Goal: Task Accomplishment & Management: Manage account settings

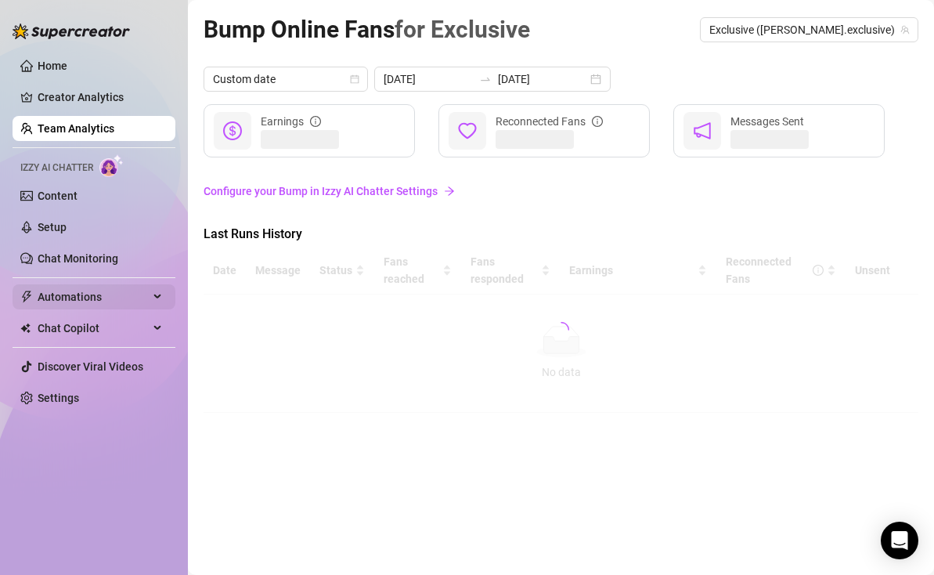
click at [150, 295] on div "Automations" at bounding box center [94, 296] width 163 height 25
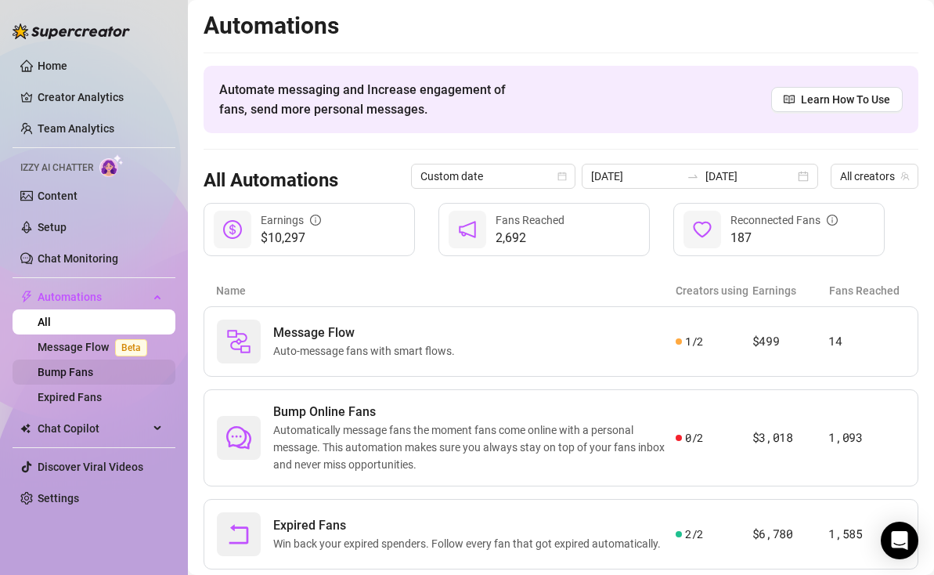
click at [93, 378] on link "Bump Fans" at bounding box center [66, 372] width 56 height 13
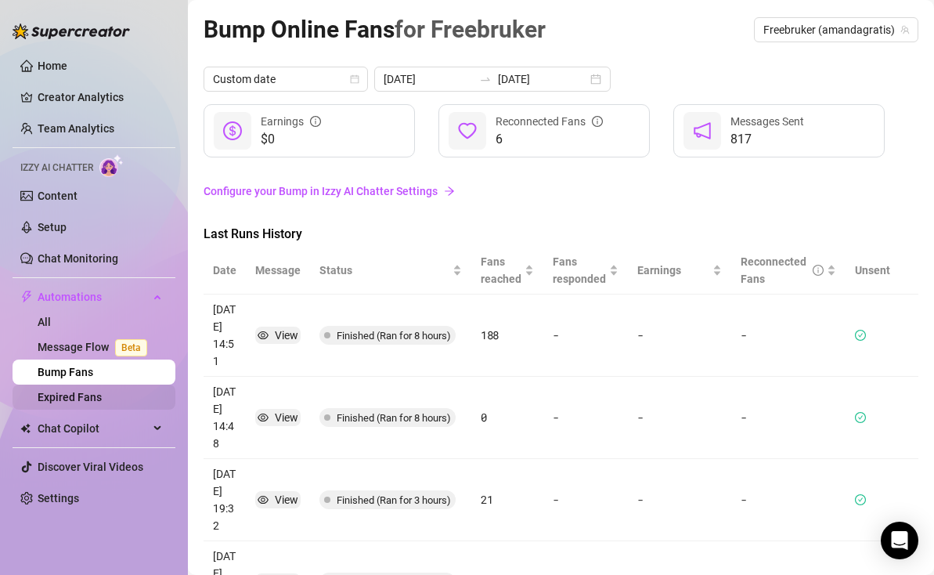
click at [102, 403] on link "Expired Fans" at bounding box center [70, 397] width 64 height 13
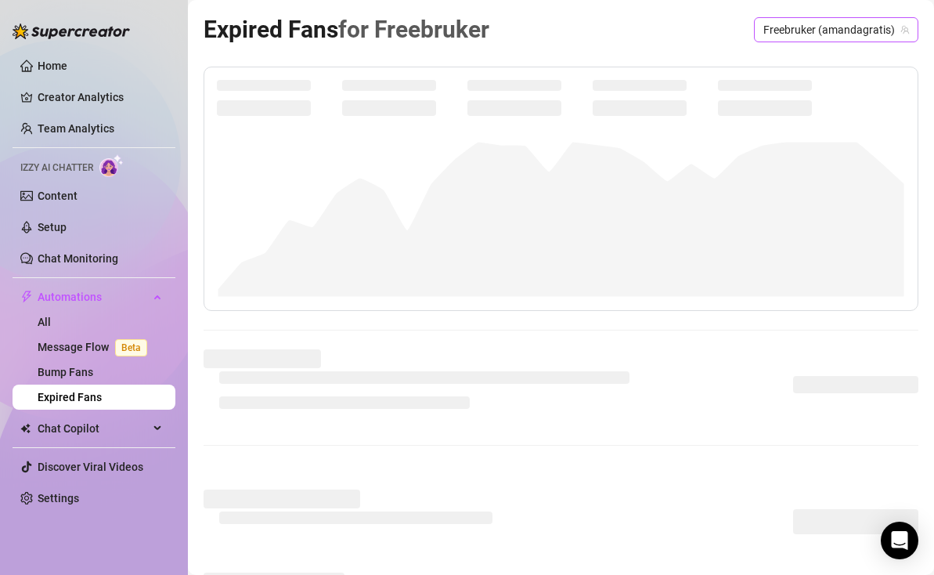
click at [838, 27] on span "Freebruker (amandagratis)" at bounding box center [836, 29] width 146 height 23
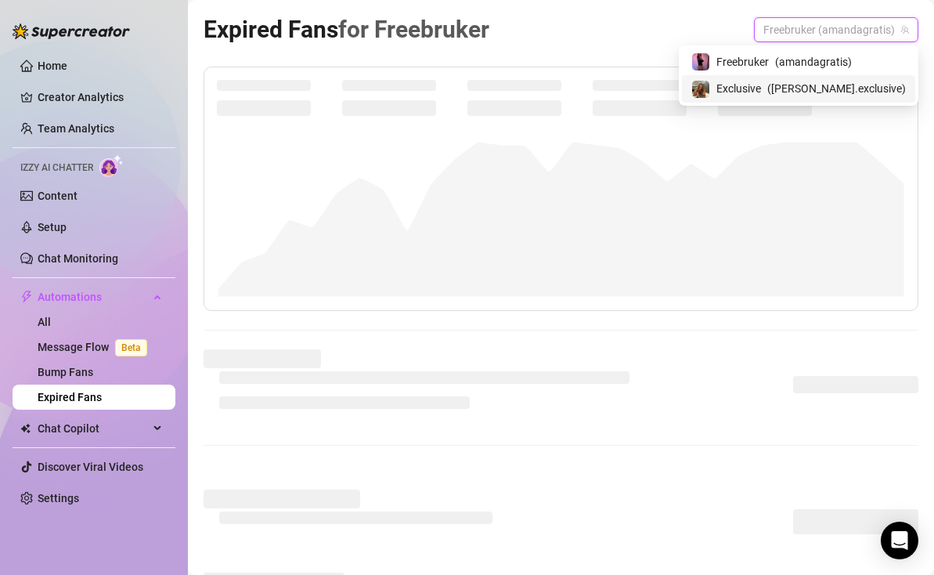
click at [824, 87] on span "( [PERSON_NAME].exclusive )" at bounding box center [836, 88] width 139 height 17
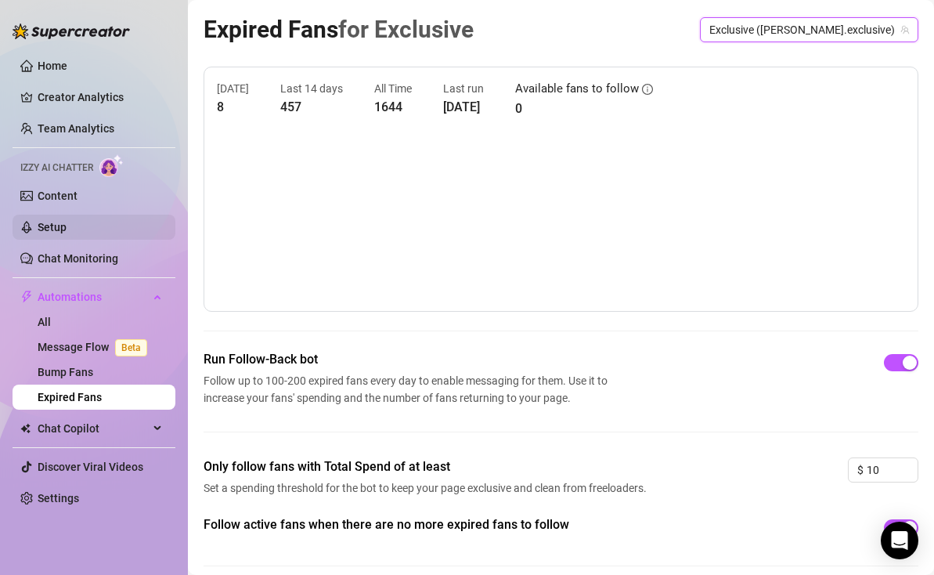
click at [67, 221] on link "Setup" at bounding box center [52, 227] width 29 height 13
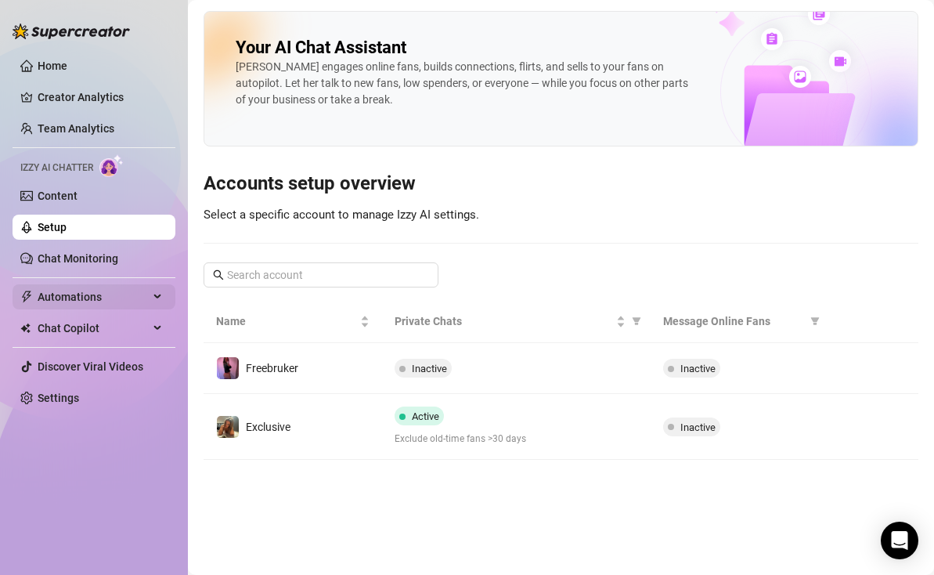
click at [124, 297] on span "Automations" at bounding box center [93, 296] width 111 height 25
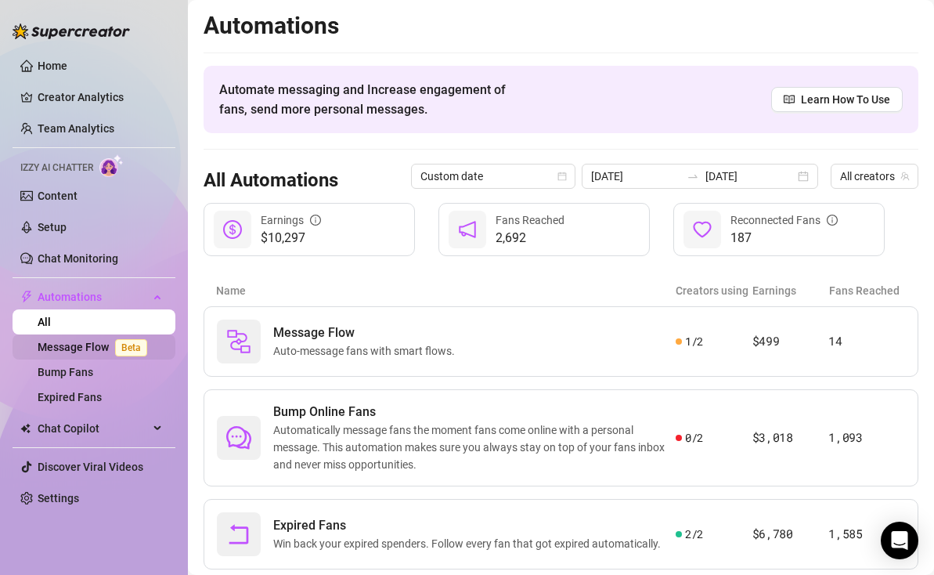
click at [129, 348] on span "Beta" at bounding box center [131, 347] width 32 height 17
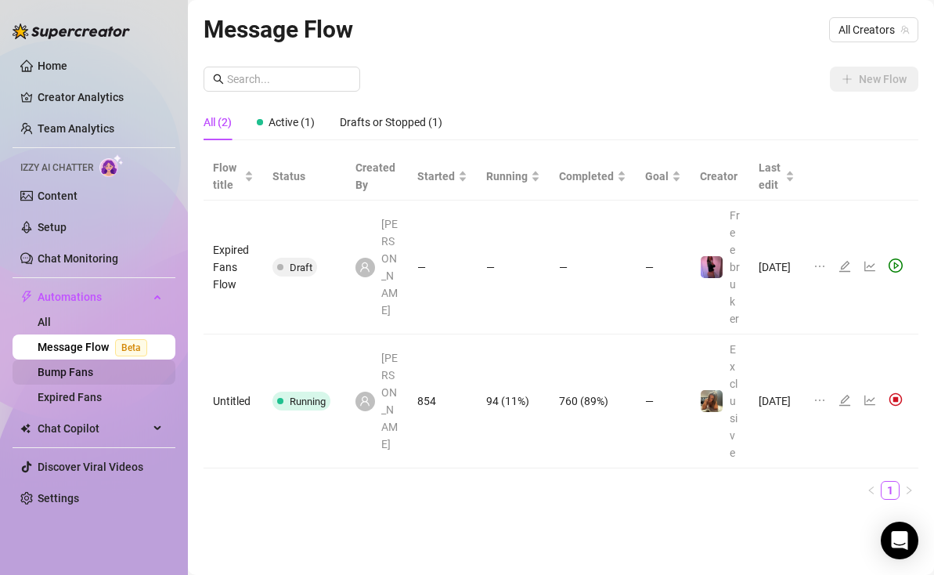
click at [93, 367] on link "Bump Fans" at bounding box center [66, 372] width 56 height 13
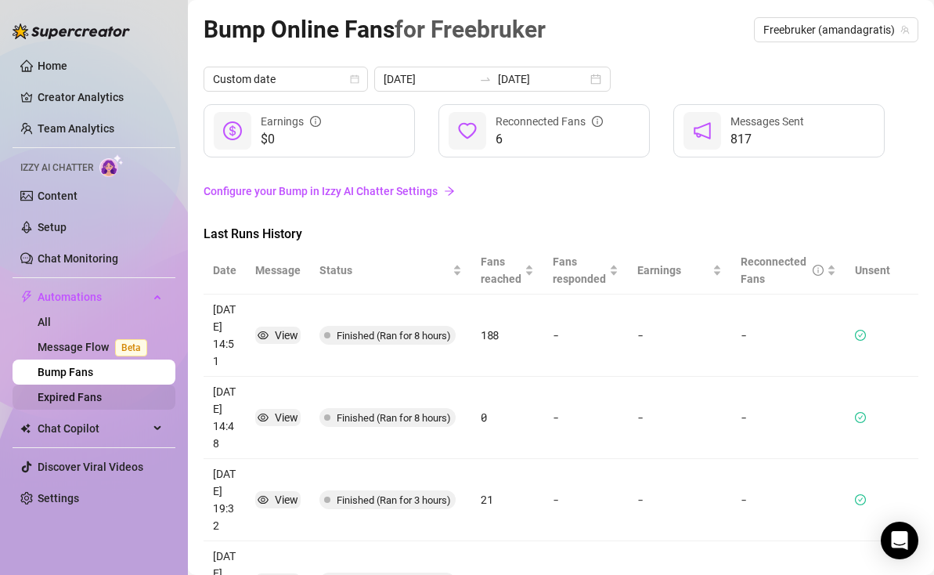
click at [89, 396] on link "Expired Fans" at bounding box center [70, 397] width 64 height 13
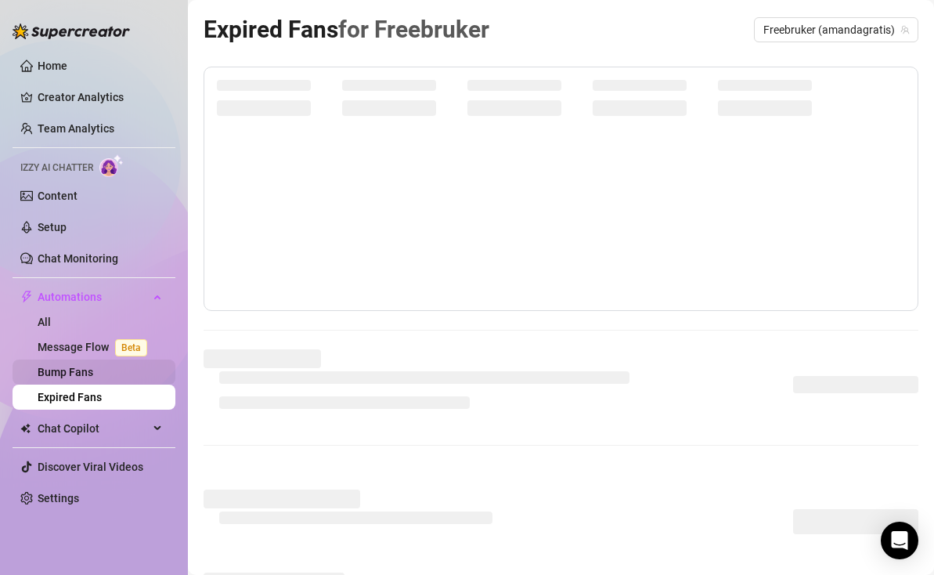
click at [93, 378] on link "Bump Fans" at bounding box center [66, 372] width 56 height 13
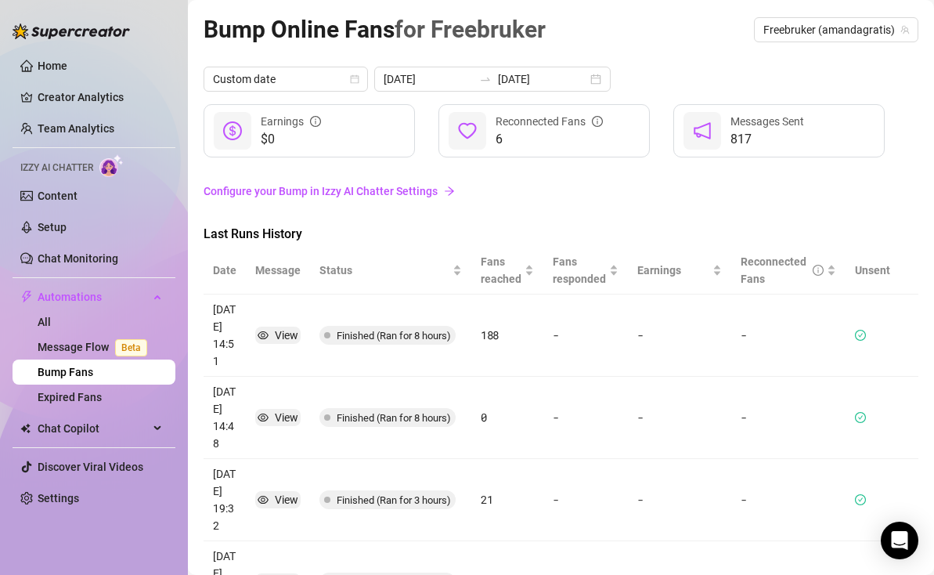
click at [424, 191] on link "Configure your Bump in Izzy AI Chatter Settings" at bounding box center [561, 190] width 715 height 17
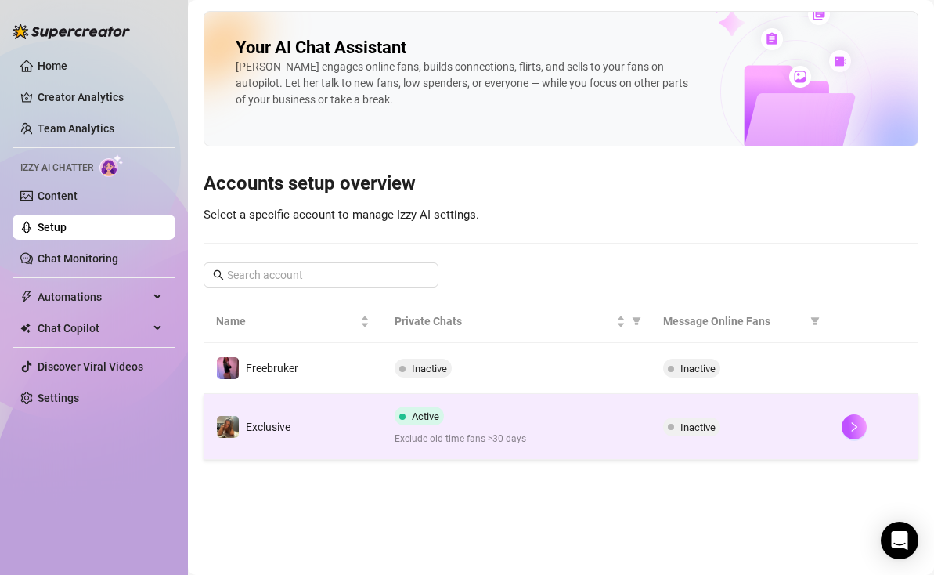
click at [333, 416] on td "Exclusive" at bounding box center [293, 427] width 178 height 66
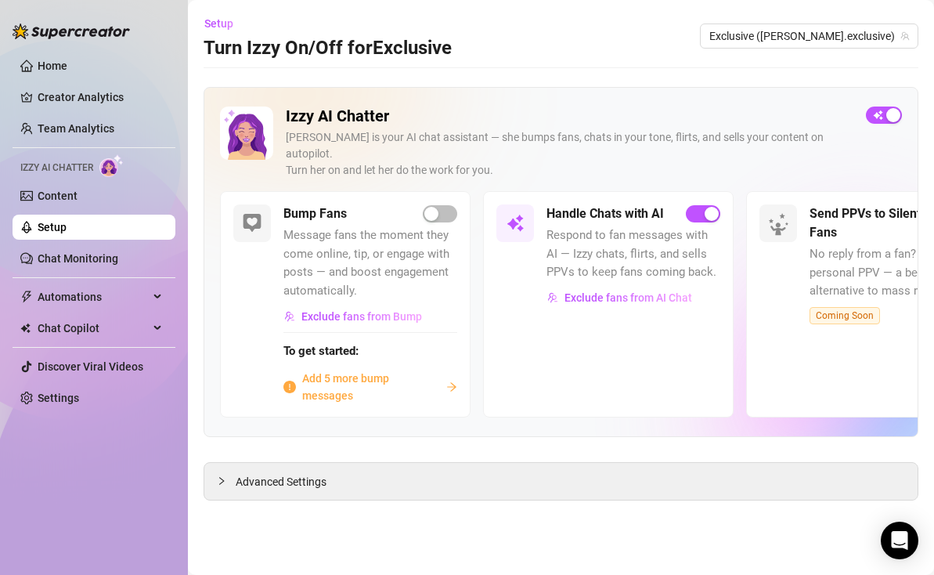
click at [67, 229] on link "Setup" at bounding box center [52, 227] width 29 height 13
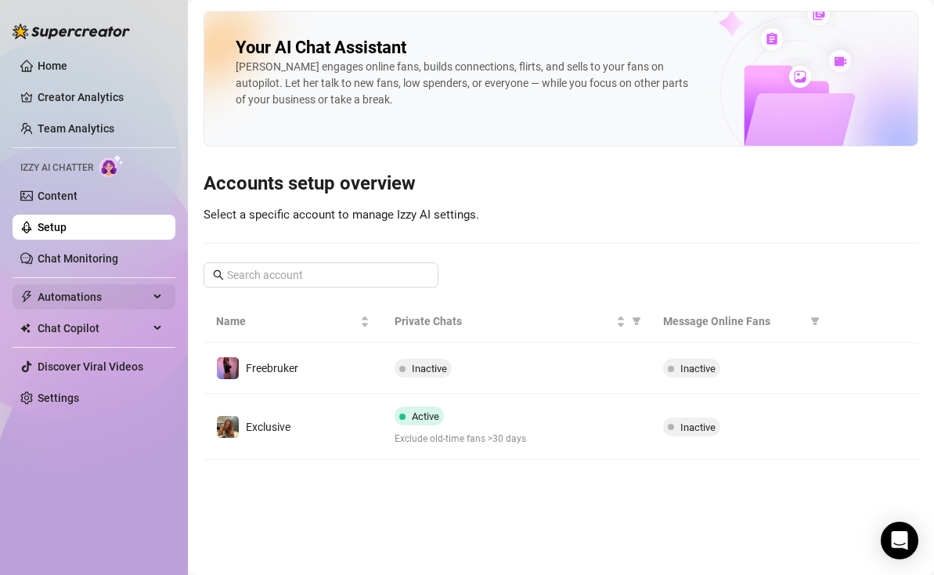
click at [145, 296] on span "Automations" at bounding box center [93, 296] width 111 height 25
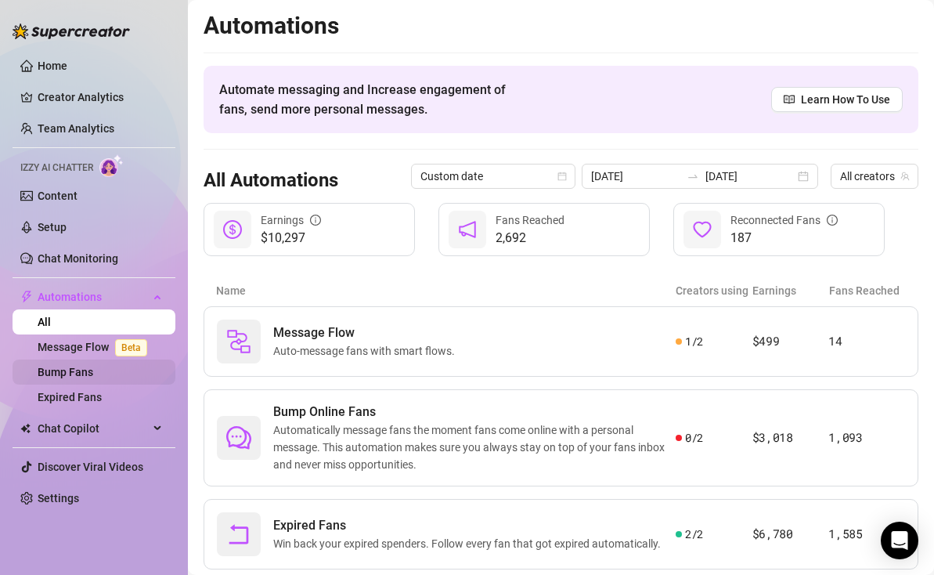
click at [93, 371] on link "Bump Fans" at bounding box center [66, 372] width 56 height 13
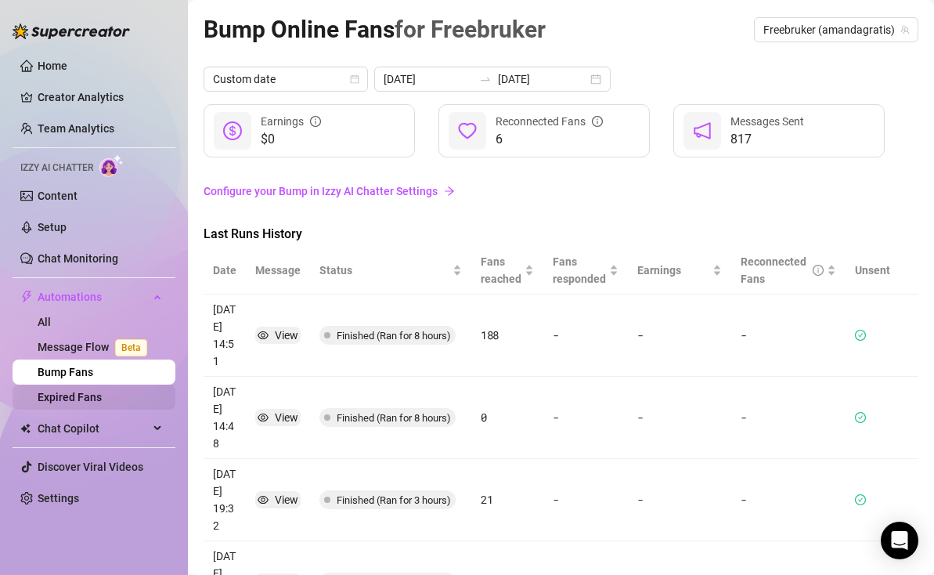
click at [90, 403] on link "Expired Fans" at bounding box center [70, 397] width 64 height 13
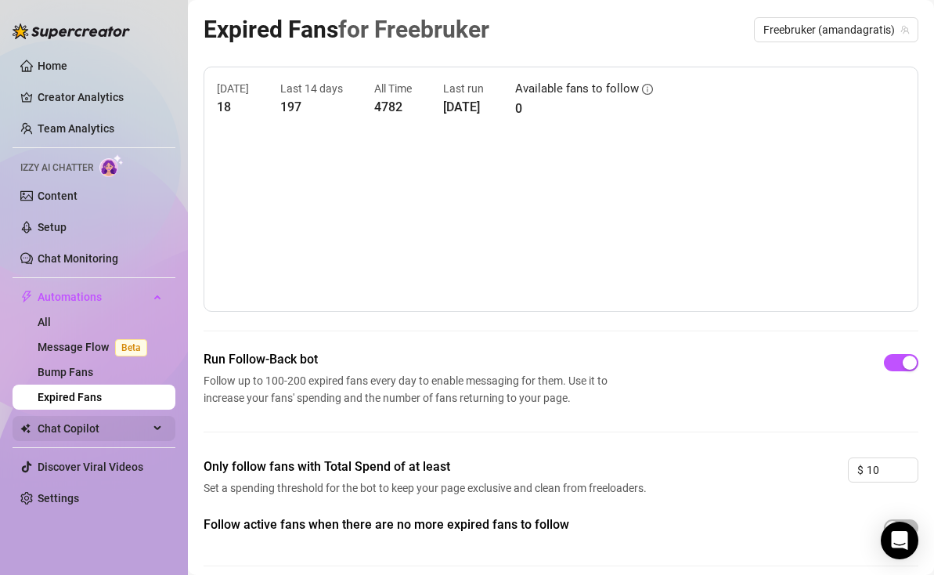
click at [161, 427] on div "Chat Copilot" at bounding box center [94, 428] width 163 height 25
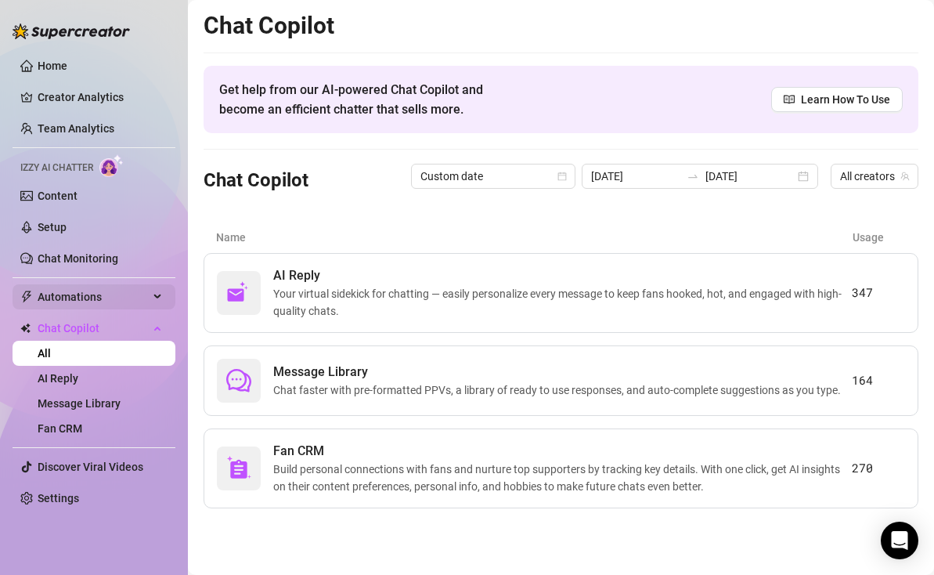
click at [139, 298] on span "Automations" at bounding box center [93, 296] width 111 height 25
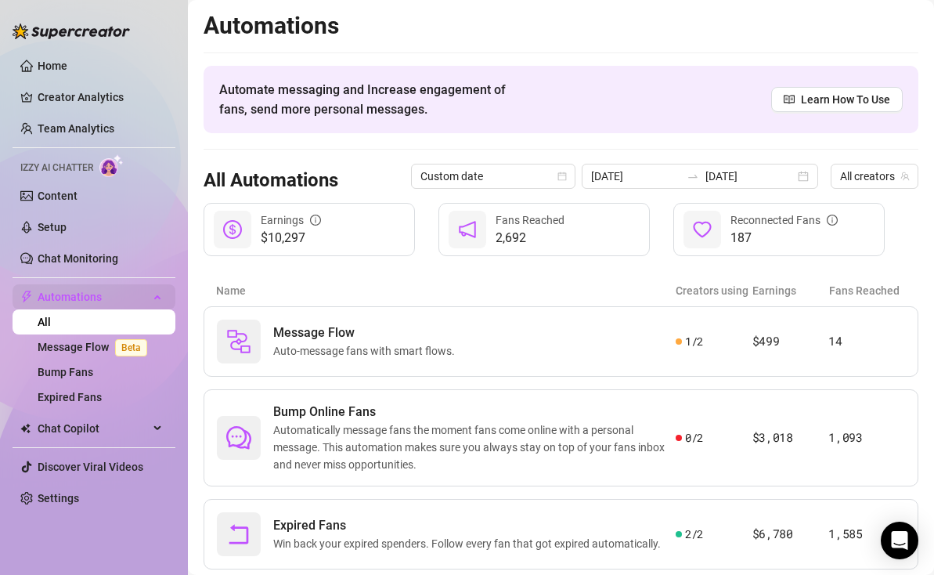
click at [143, 298] on span "Automations" at bounding box center [93, 296] width 111 height 25
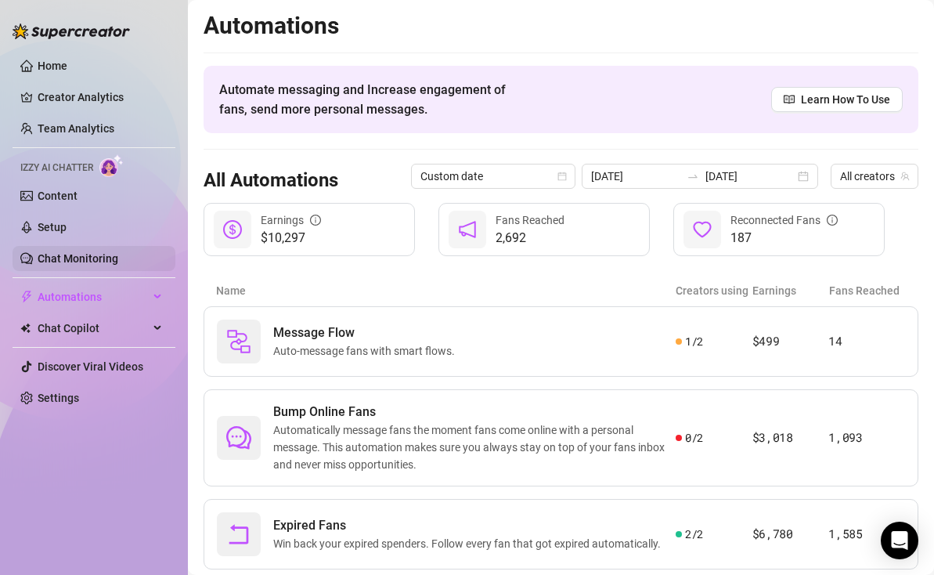
click at [118, 254] on link "Chat Monitoring" at bounding box center [78, 258] width 81 height 13
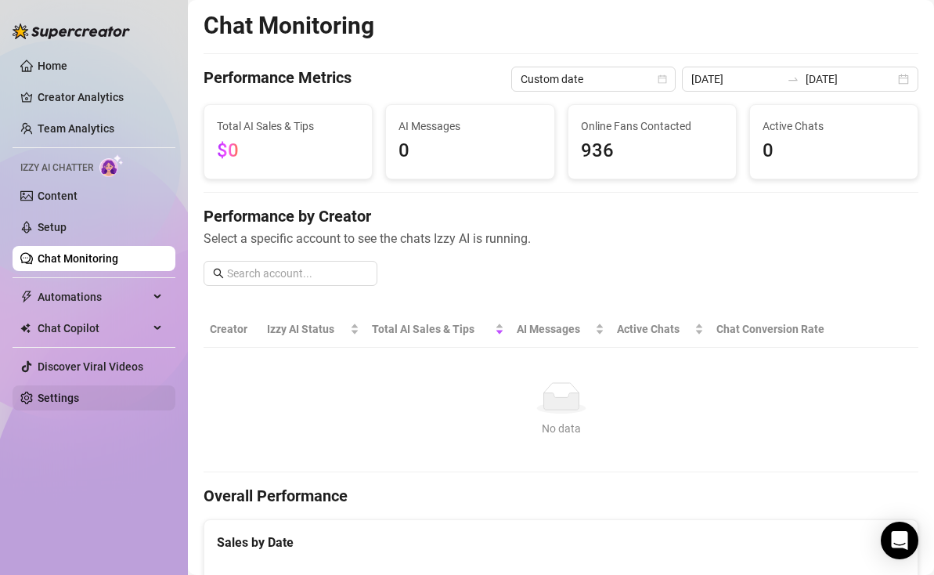
click at [79, 396] on link "Settings" at bounding box center [58, 397] width 41 height 13
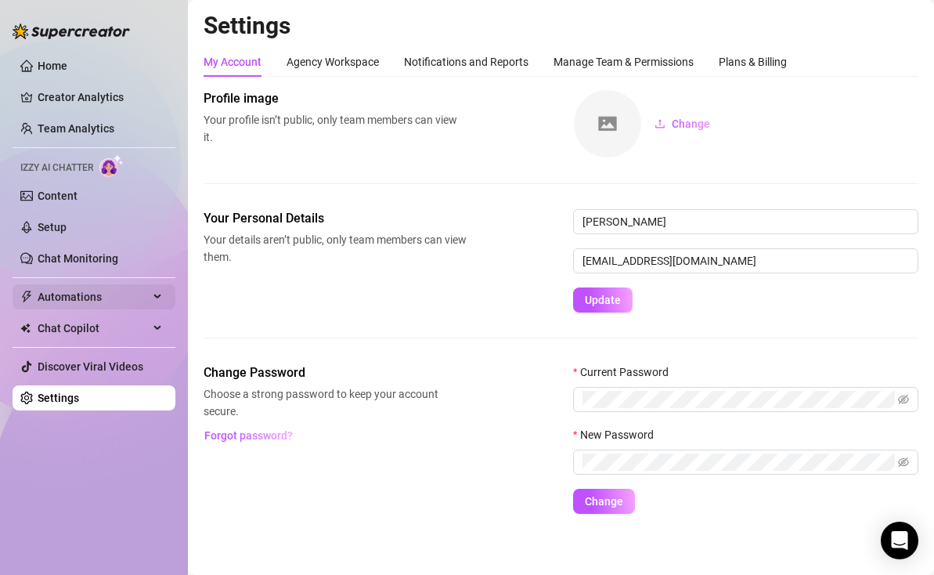
click at [99, 301] on span "Automations" at bounding box center [93, 296] width 111 height 25
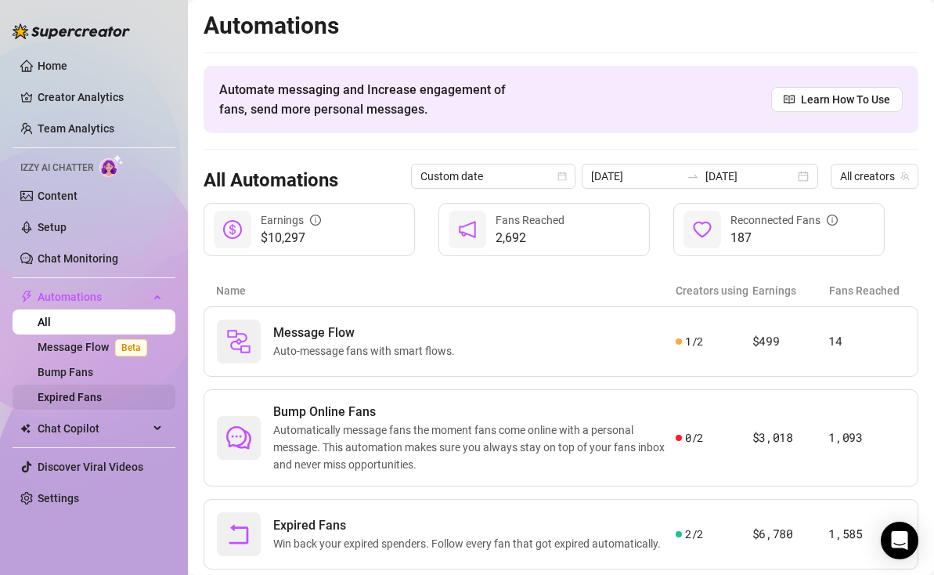
click at [84, 396] on link "Expired Fans" at bounding box center [70, 397] width 64 height 13
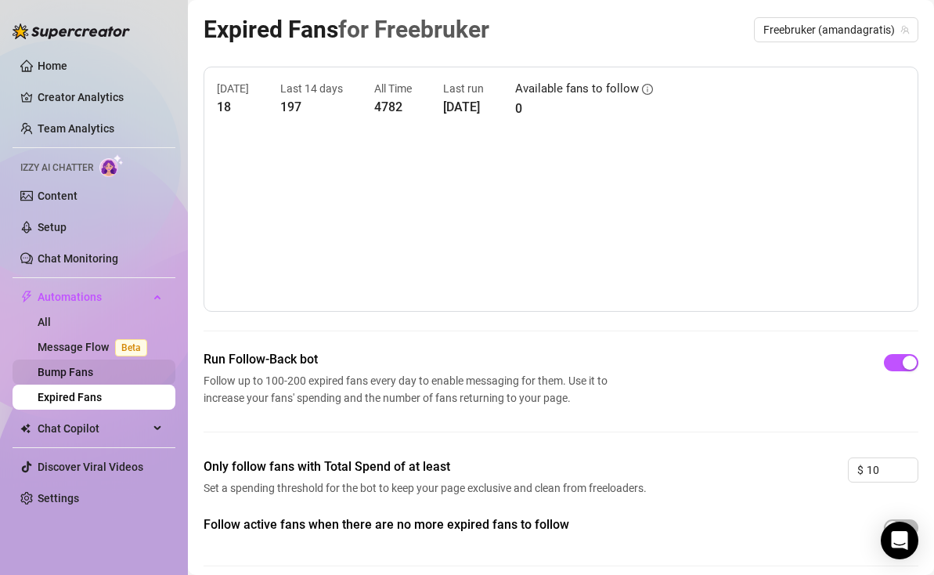
click at [85, 373] on link "Bump Fans" at bounding box center [66, 372] width 56 height 13
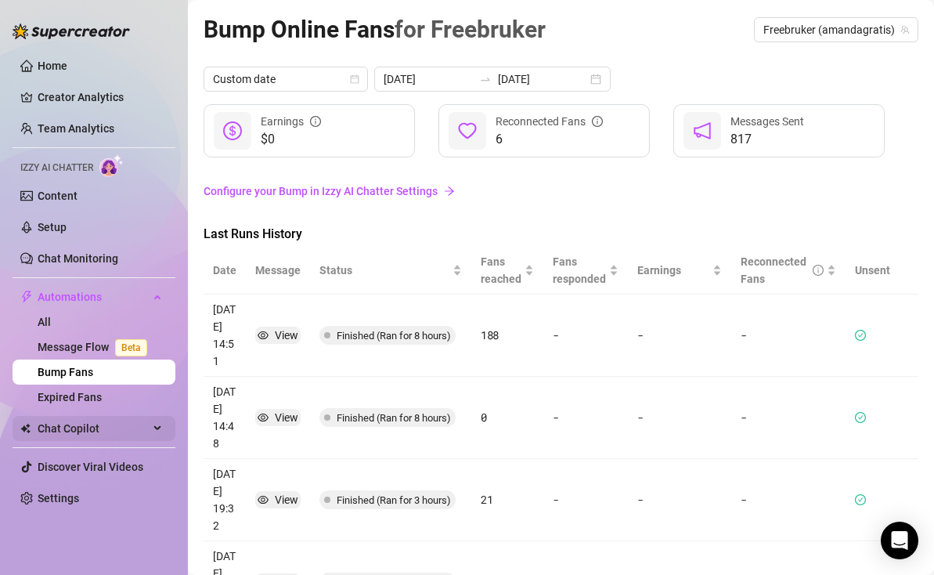
click at [82, 427] on span "Chat Copilot" at bounding box center [93, 428] width 111 height 25
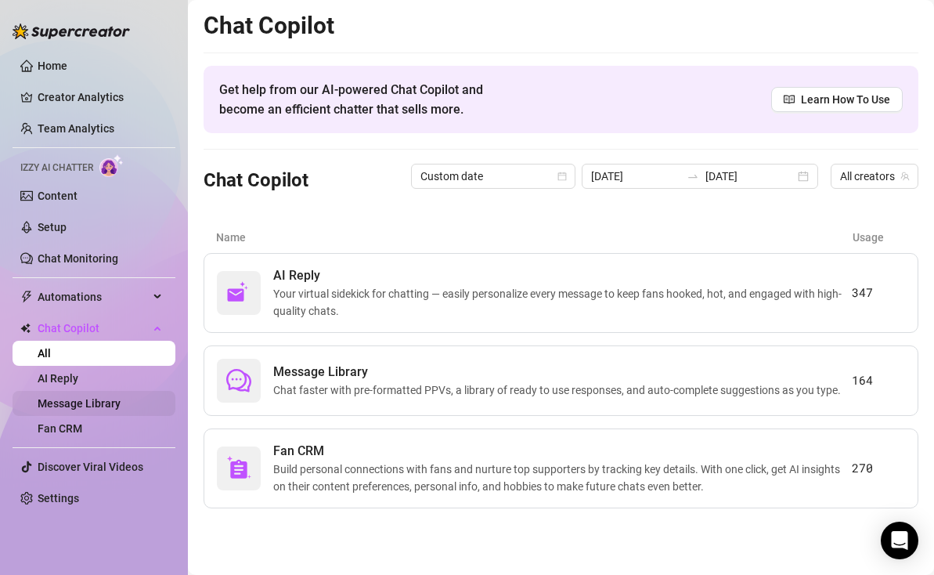
click at [106, 406] on link "Message Library" at bounding box center [79, 403] width 83 height 13
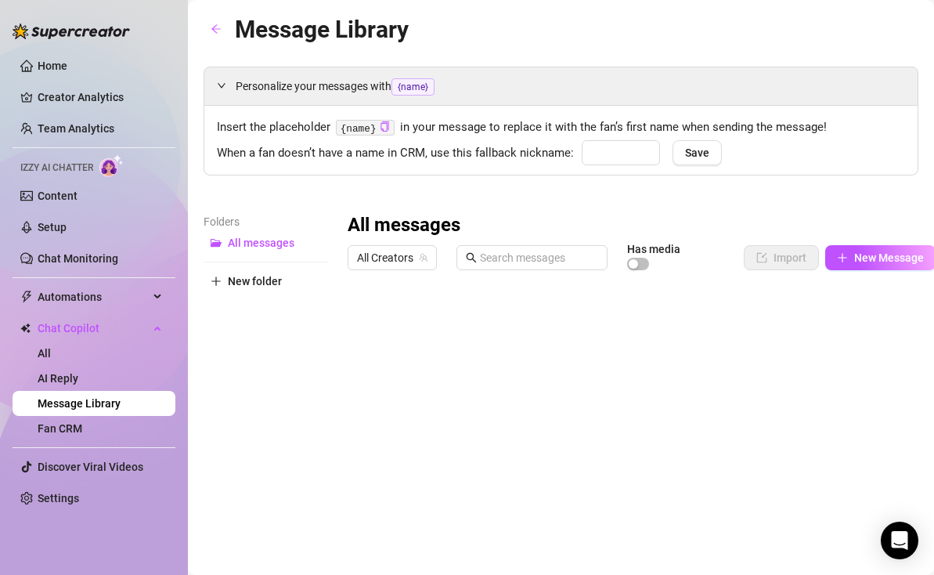
type input "babe"
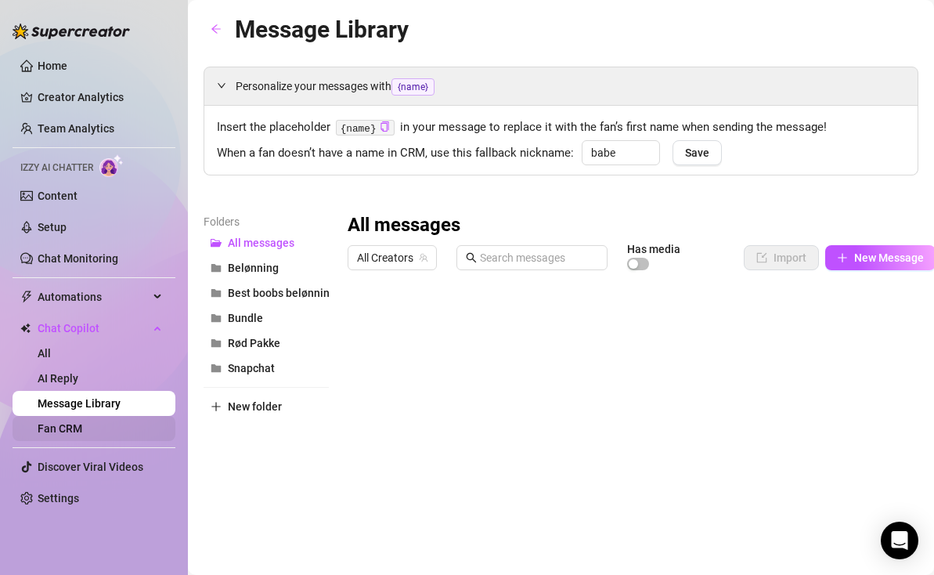
click at [82, 422] on link "Fan CRM" at bounding box center [60, 428] width 45 height 13
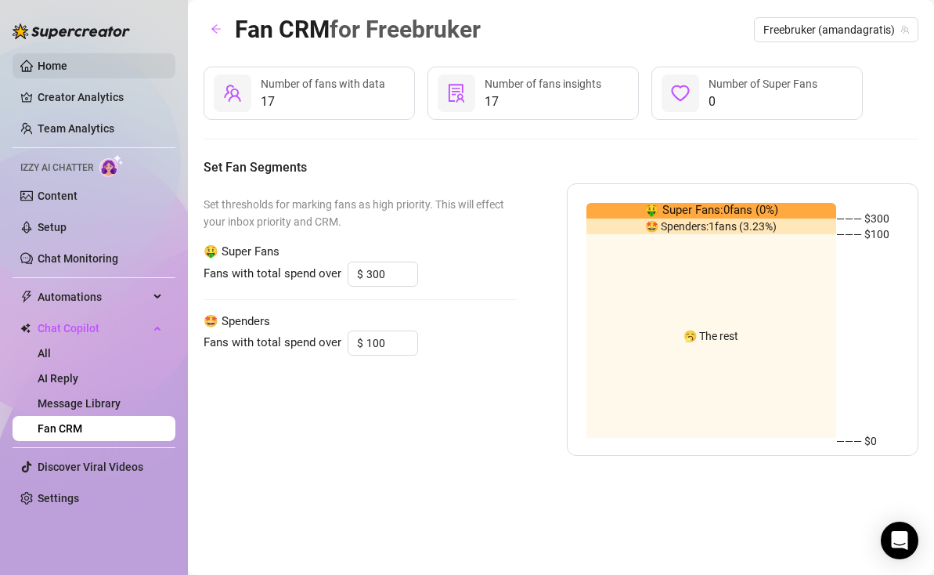
click at [67, 59] on link "Home" at bounding box center [53, 65] width 30 height 13
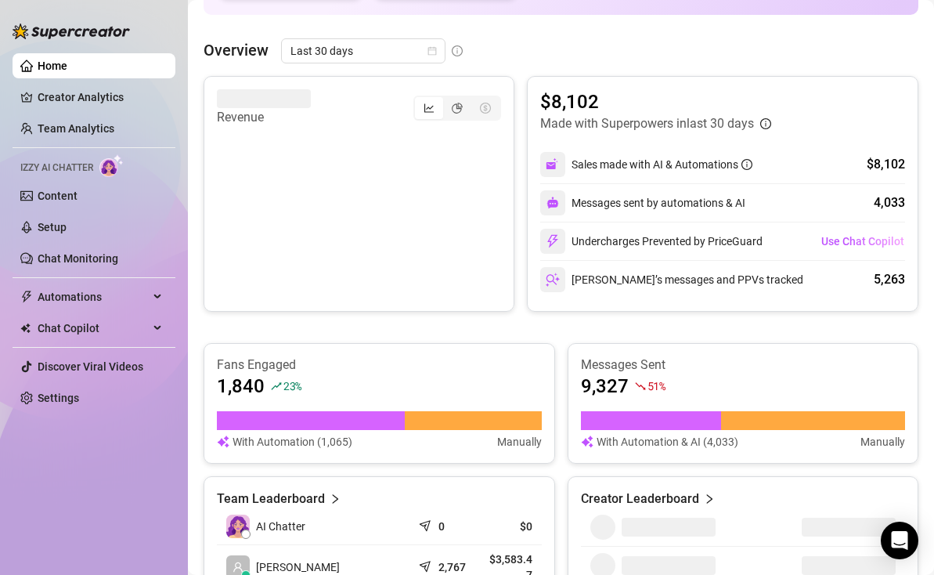
scroll to position [337, 0]
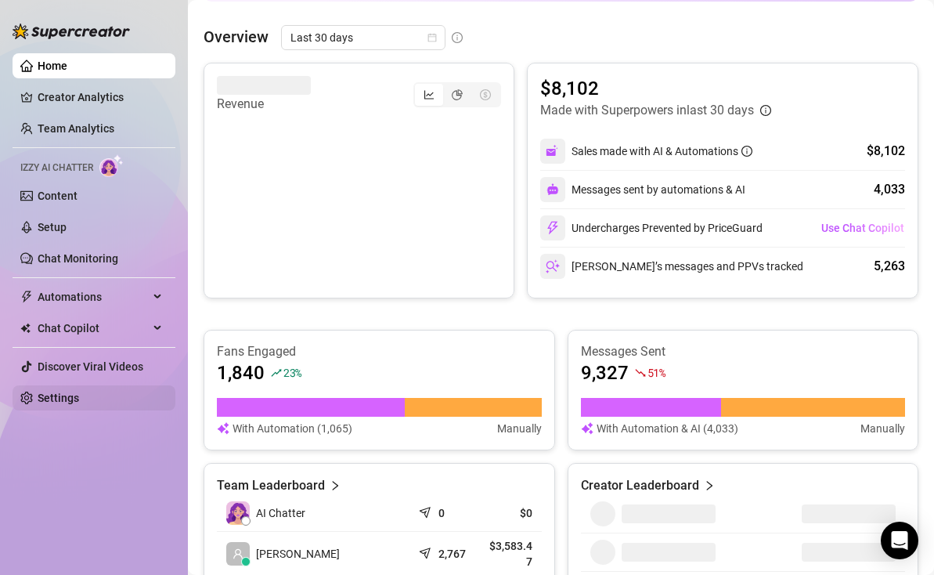
click at [59, 396] on link "Settings" at bounding box center [58, 397] width 41 height 13
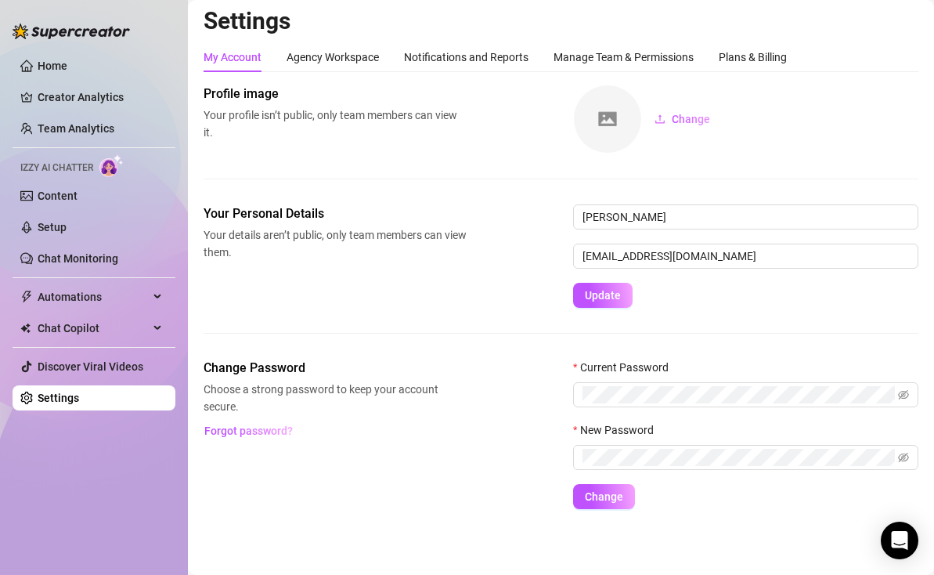
scroll to position [5, 0]
click at [349, 50] on div "Agency Workspace" at bounding box center [333, 57] width 92 height 17
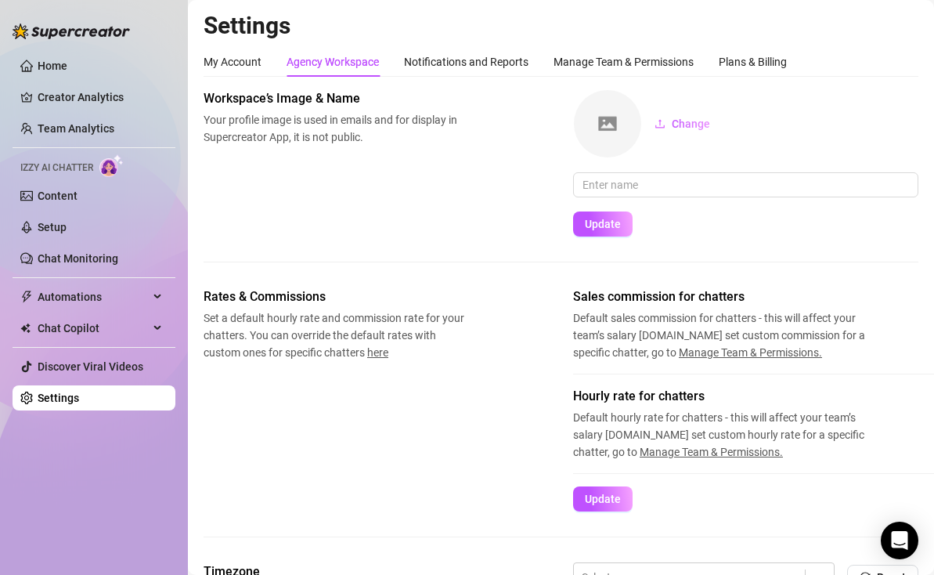
click at [302, 157] on div "Workspace’s Image & Name Your profile image is used in emails and for display i…" at bounding box center [561, 162] width 715 height 147
click at [239, 53] on div "My Account" at bounding box center [233, 61] width 58 height 17
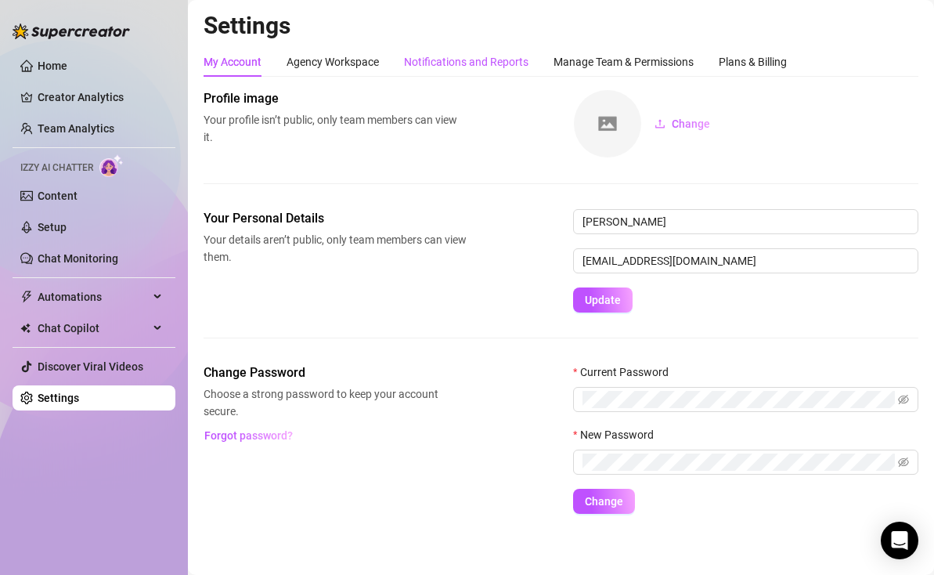
click at [522, 56] on div "Notifications and Reports" at bounding box center [466, 61] width 124 height 17
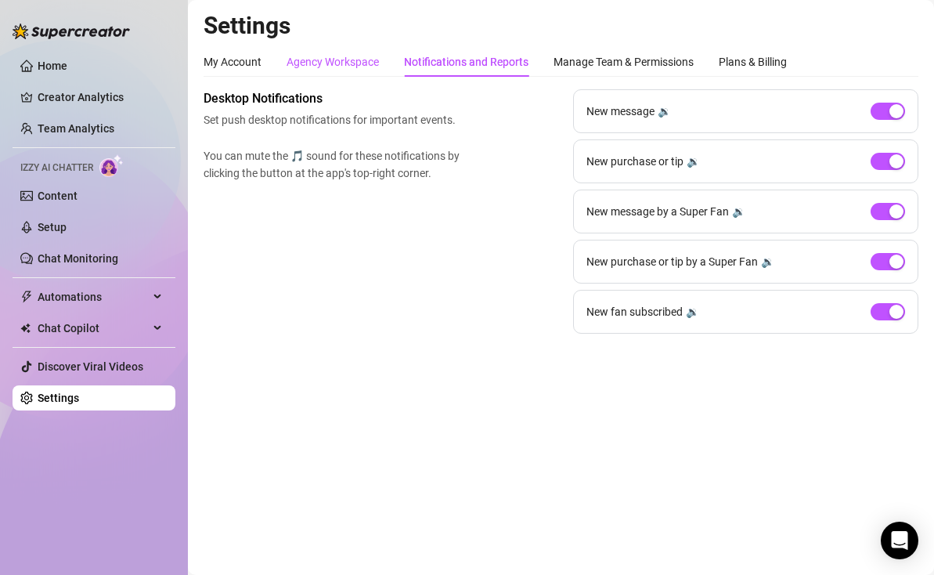
click at [342, 61] on div "Agency Workspace" at bounding box center [333, 61] width 92 height 17
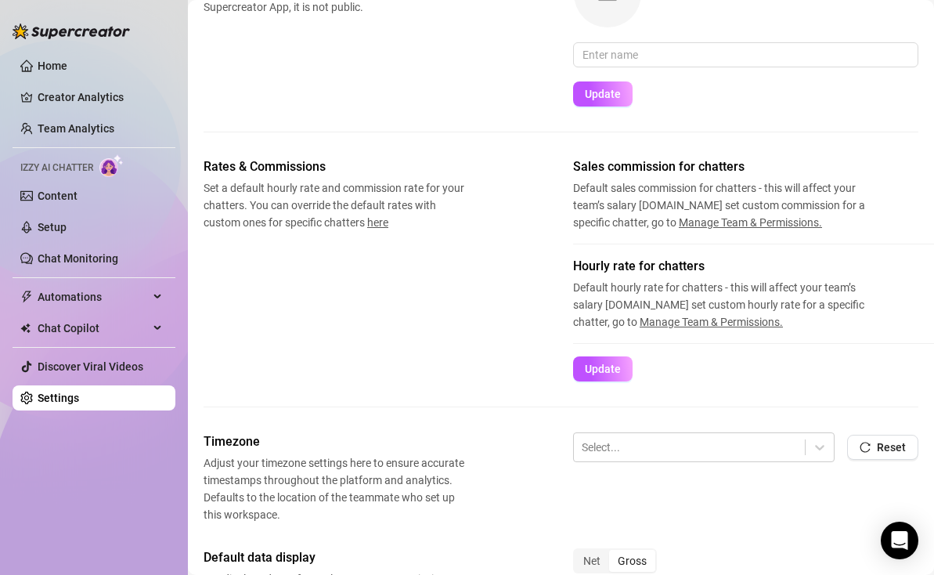
scroll to position [138, 0]
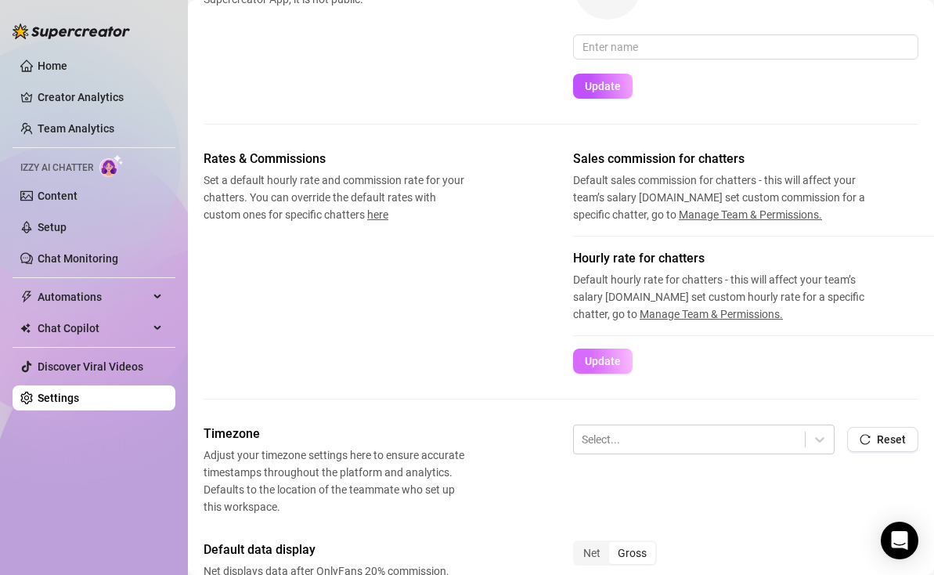
click at [605, 369] on button "Update" at bounding box center [602, 360] width 59 height 25
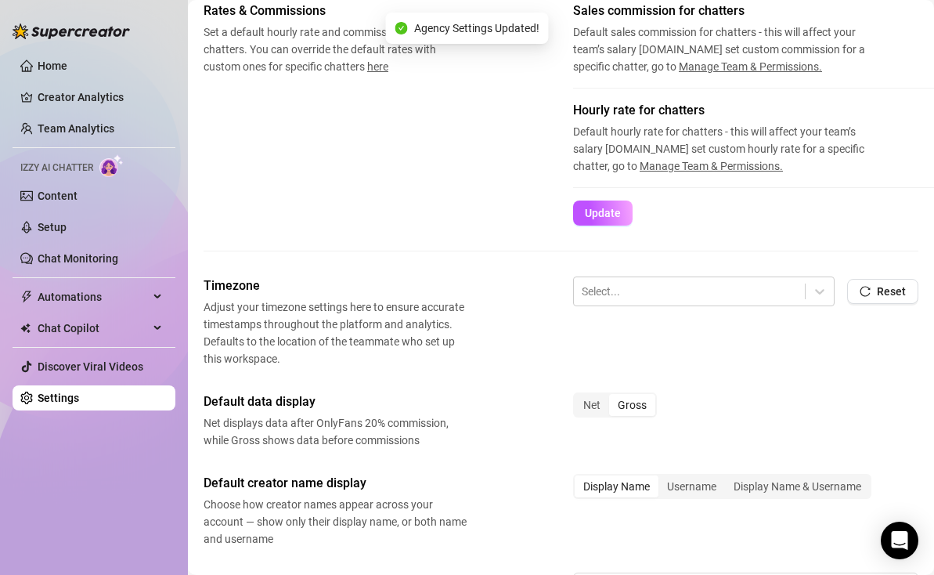
scroll to position [290, 0]
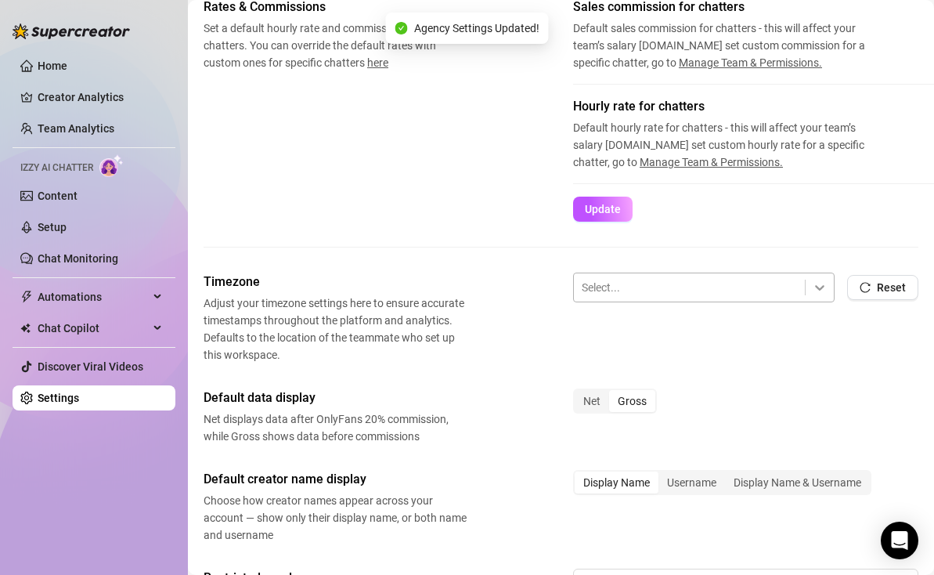
click at [822, 292] on icon at bounding box center [820, 287] width 16 height 16
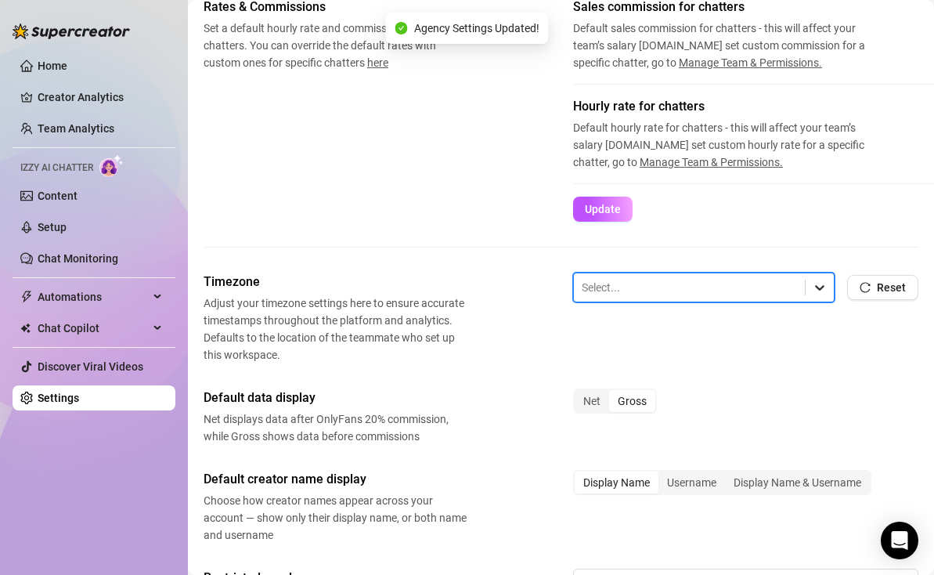
click at [822, 292] on icon at bounding box center [820, 287] width 16 height 16
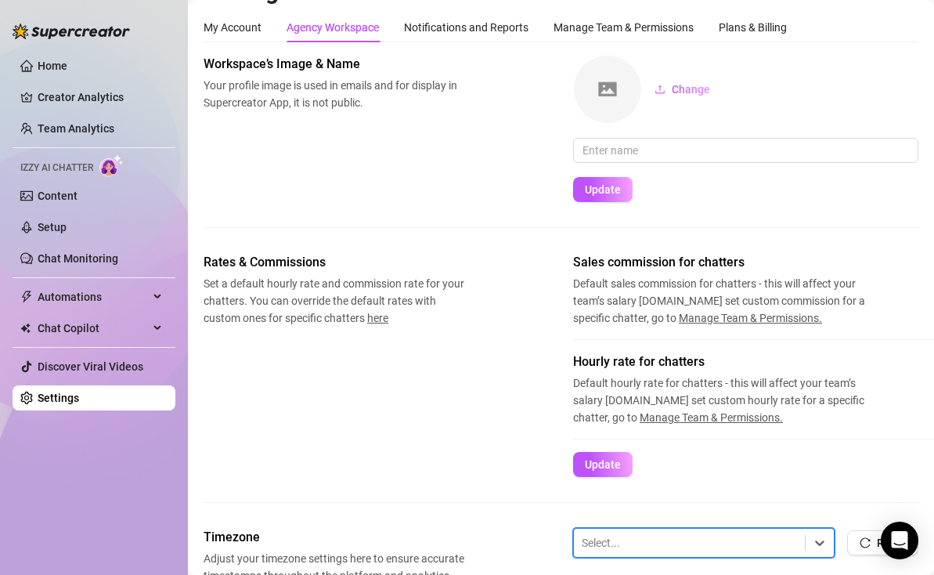
scroll to position [0, 0]
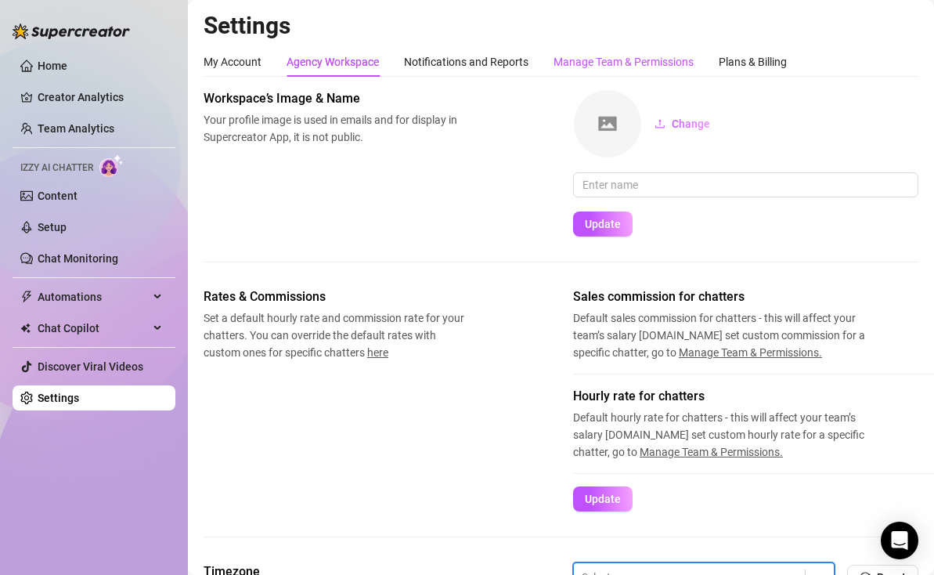
click at [616, 56] on div "Manage Team & Permissions" at bounding box center [623, 61] width 140 height 17
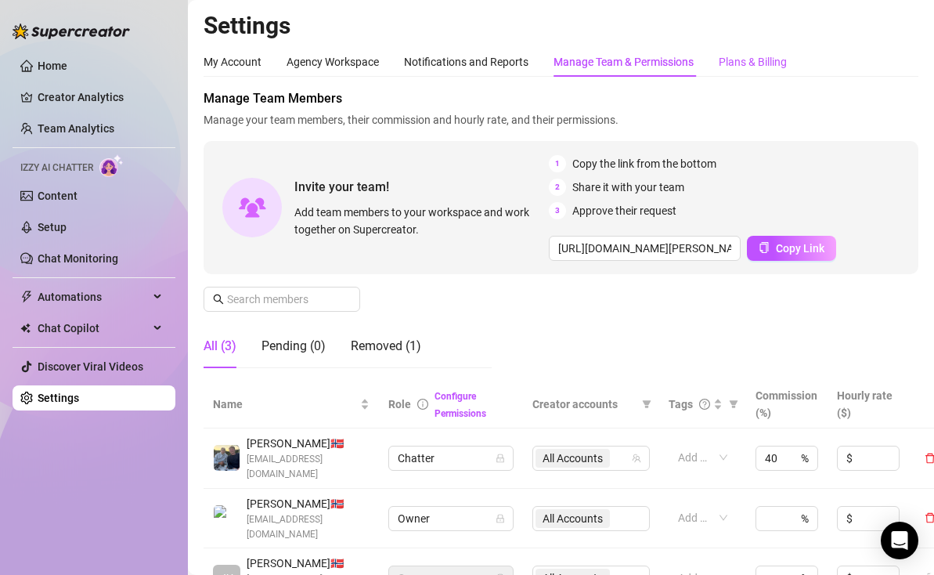
click at [744, 64] on div "Plans & Billing" at bounding box center [753, 61] width 68 height 17
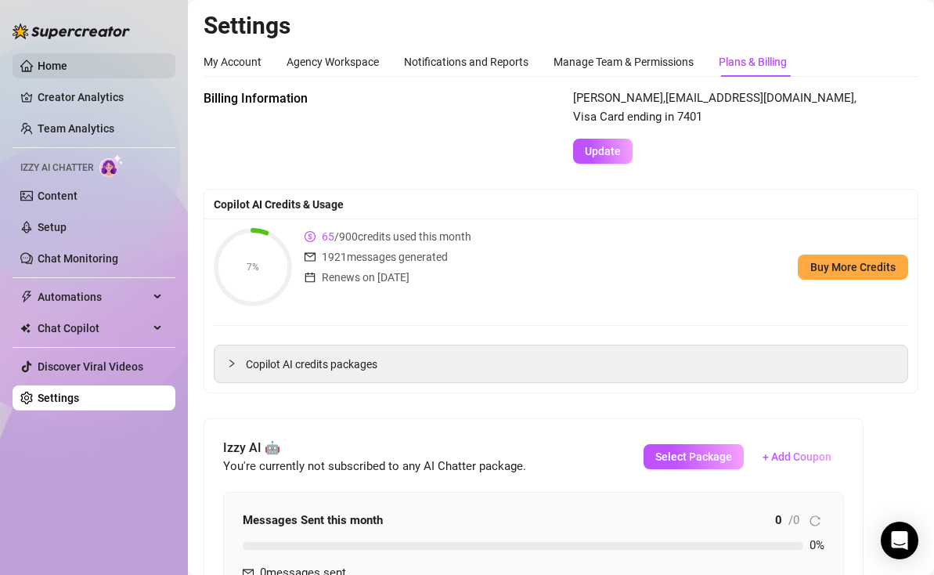
click at [67, 72] on link "Home" at bounding box center [53, 65] width 30 height 13
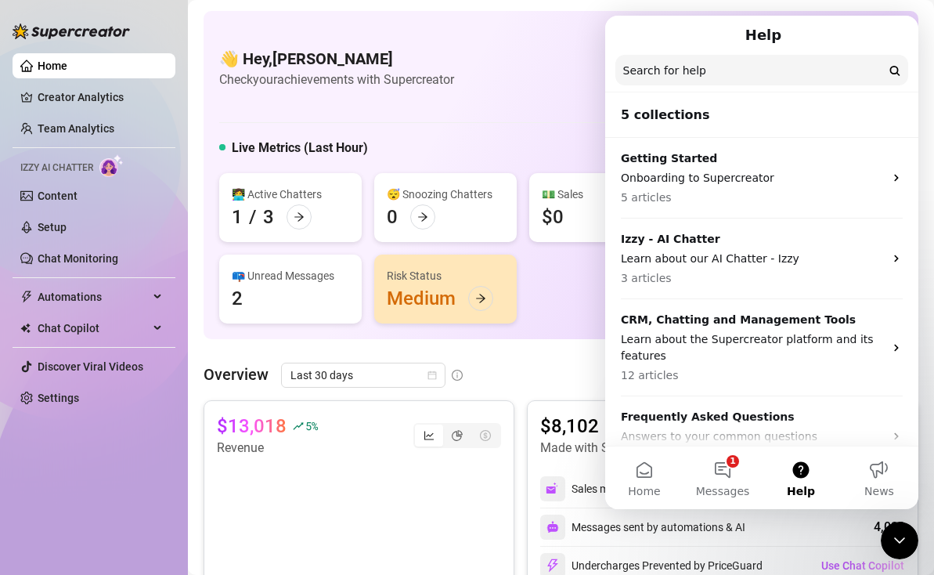
click at [546, 121] on div "👋 Hey, [PERSON_NAME] Check your achievements with Supercreator $10K Creator Mon…" at bounding box center [561, 175] width 715 height 328
click at [549, 78] on div "👋 Hey, [PERSON_NAME] Check your achievements with Supercreator $10K Creator Mon…" at bounding box center [560, 69] width 683 height 78
click at [481, 65] on div "👋 Hey, [PERSON_NAME] Check your achievements with Supercreator $10K Creator Mon…" at bounding box center [560, 69] width 683 height 78
click at [70, 96] on link "Creator Analytics" at bounding box center [100, 97] width 125 height 25
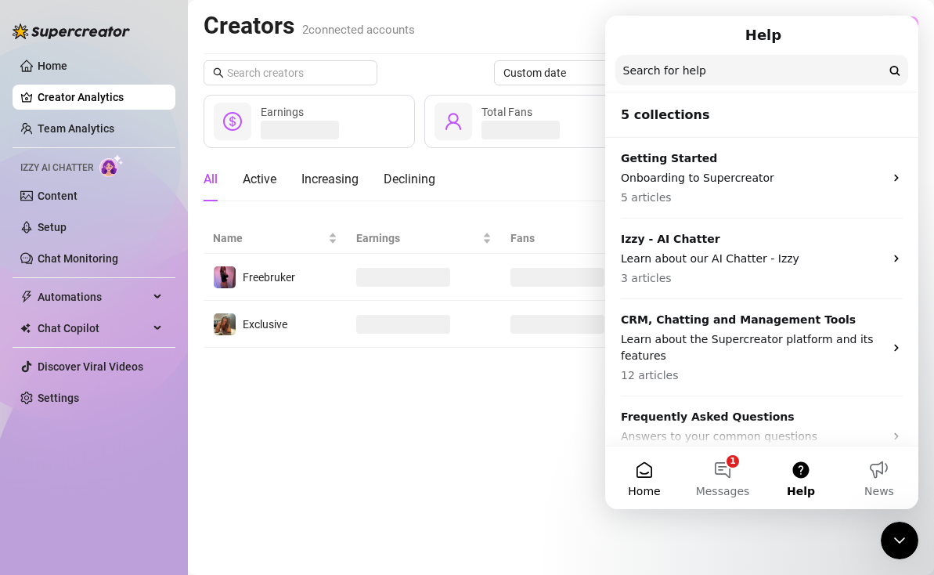
drag, startPoint x: 633, startPoint y: 485, endPoint x: 1122, endPoint y: 337, distance: 511.2
click at [633, 485] on span "Home" at bounding box center [644, 490] width 32 height 11
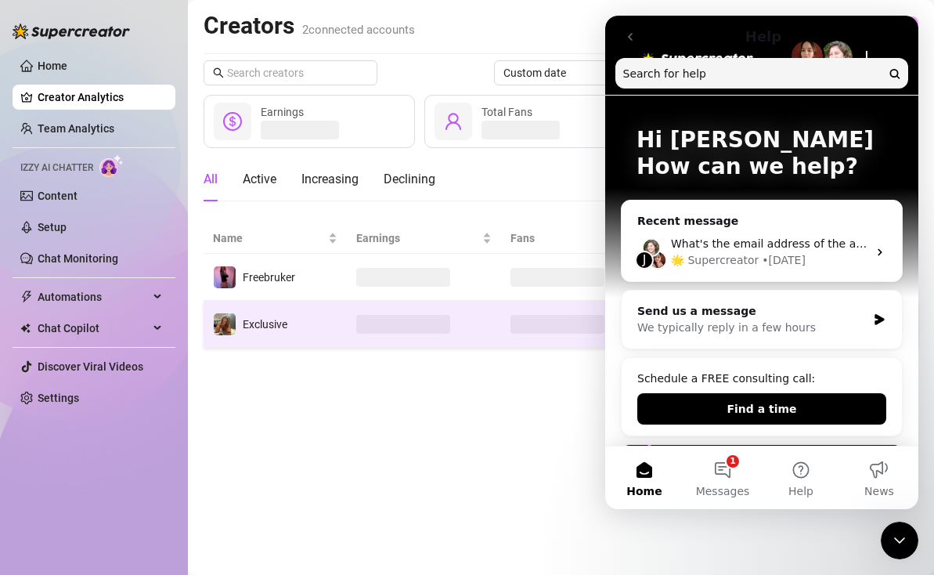
click at [716, 445] on img "Intercom messenger" at bounding box center [762, 500] width 280 height 110
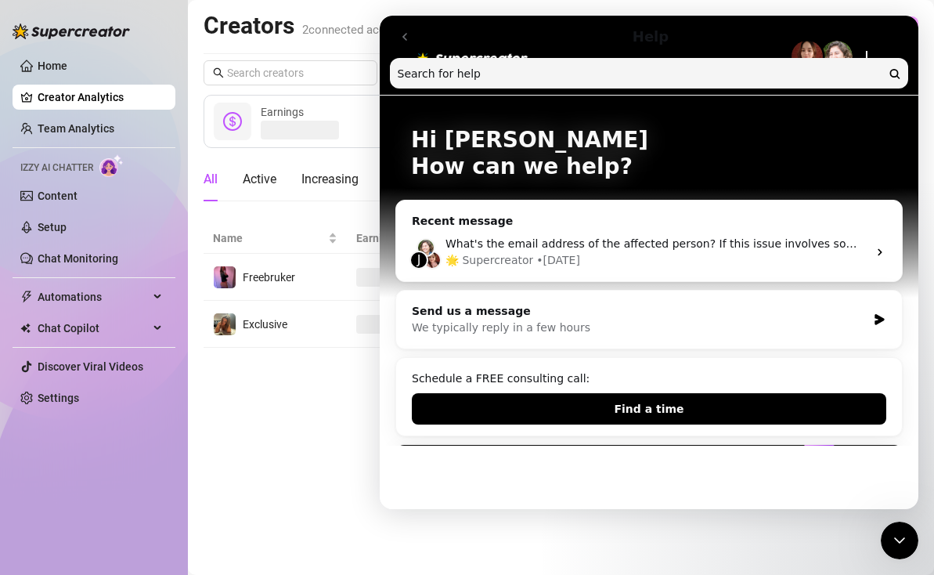
click at [461, 567] on div "Feature update" at bounding box center [458, 575] width 93 height 17
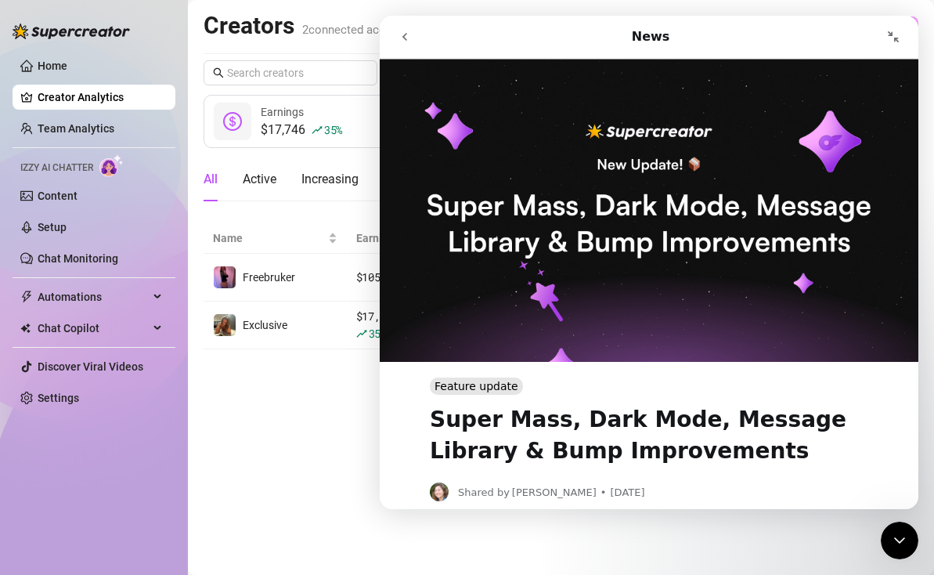
click at [390, 49] on div "Intercom messenger" at bounding box center [508, 37] width 237 height 30
click at [399, 39] on icon "go back" at bounding box center [404, 37] width 13 height 13
click at [412, 35] on button "go back" at bounding box center [405, 37] width 30 height 30
click at [407, 42] on icon "go back" at bounding box center [404, 37] width 13 height 13
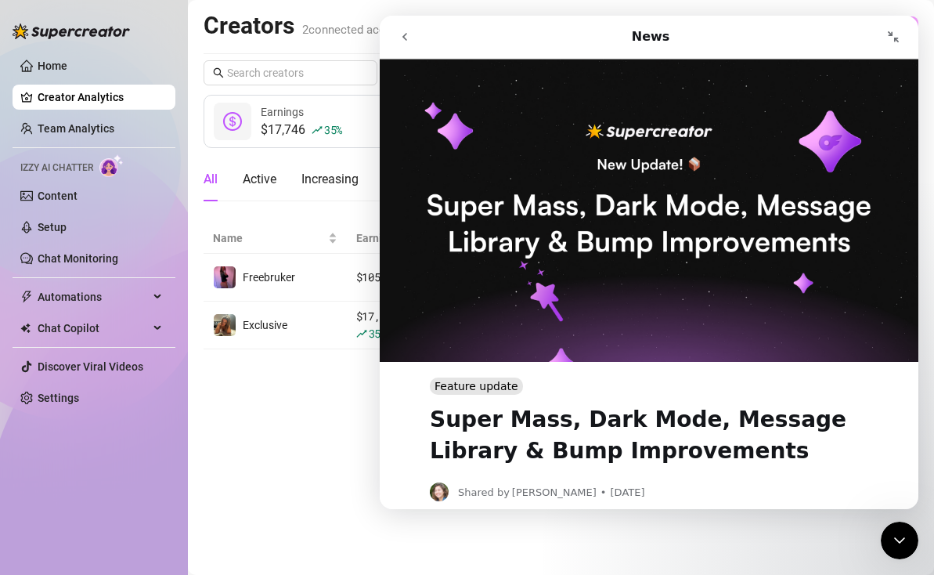
click at [407, 42] on icon "go back" at bounding box center [404, 37] width 13 height 13
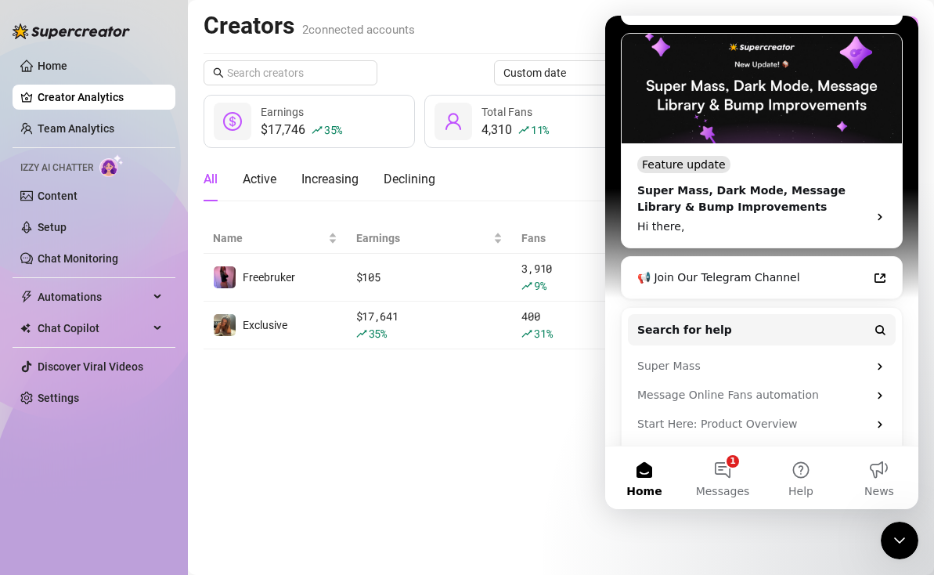
scroll to position [448, 0]
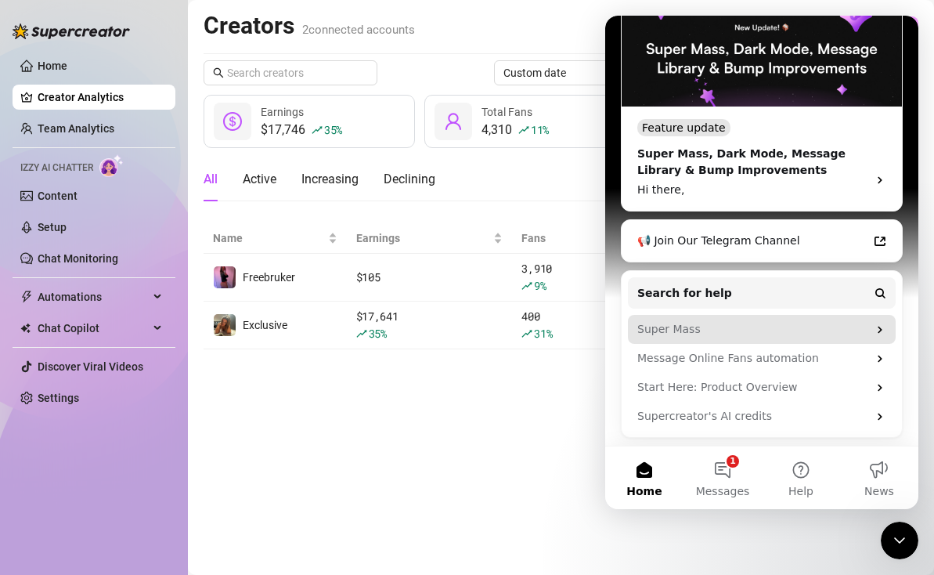
click at [781, 332] on div "Super Mass" at bounding box center [752, 329] width 230 height 16
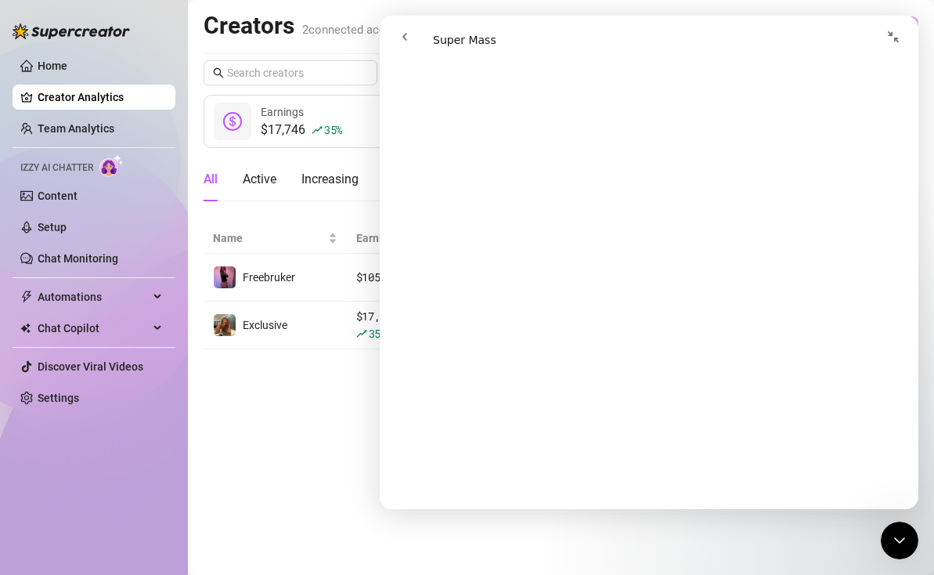
scroll to position [4145, 0]
click at [409, 41] on icon "go back" at bounding box center [404, 37] width 13 height 13
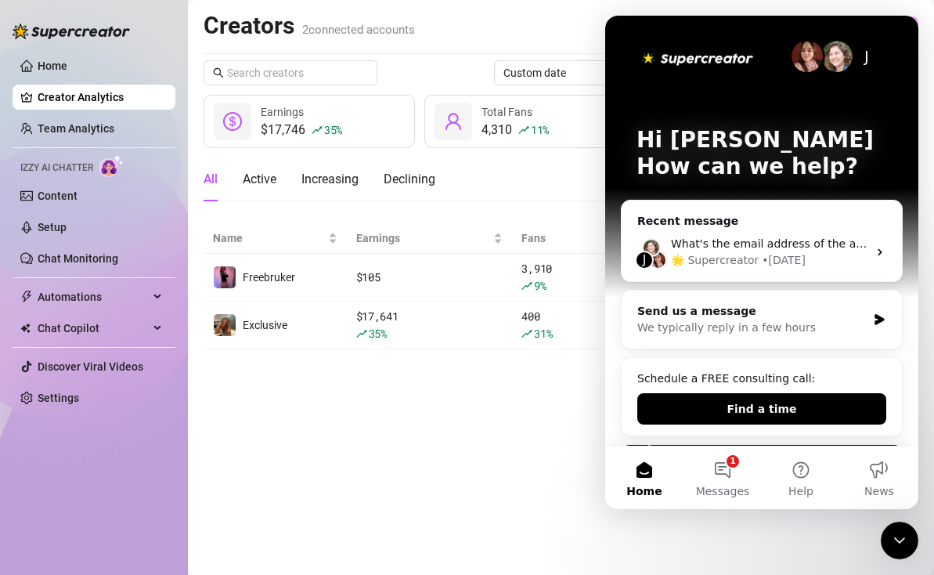
click at [564, 42] on div "Creators 2 connected accounts Manage Accounts + Add Account" at bounding box center [561, 29] width 715 height 36
drag, startPoint x: 727, startPoint y: 473, endPoint x: 611, endPoint y: 27, distance: 460.3
click at [727, 473] on button "1 Messages" at bounding box center [722, 477] width 78 height 63
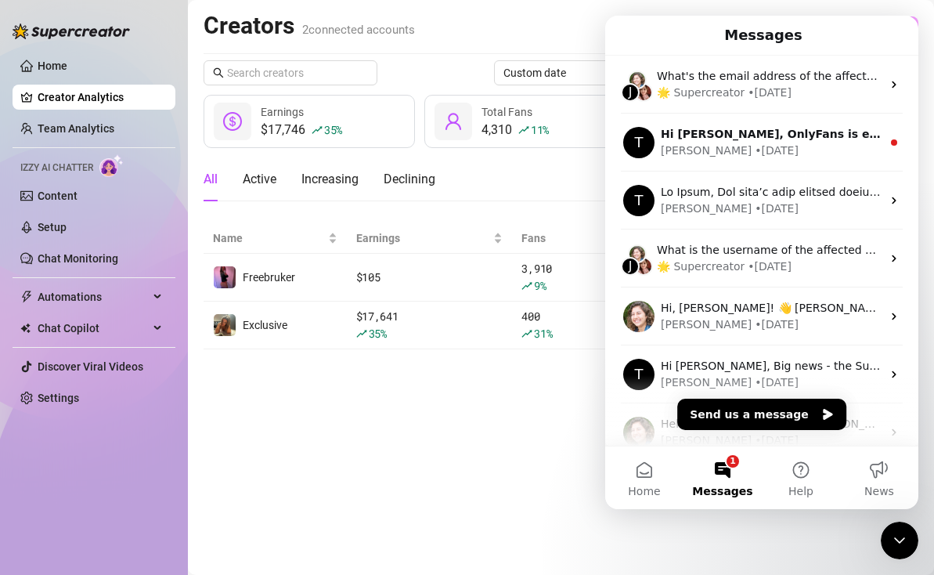
click at [890, 539] on icon "Close Intercom Messenger" at bounding box center [899, 540] width 19 height 19
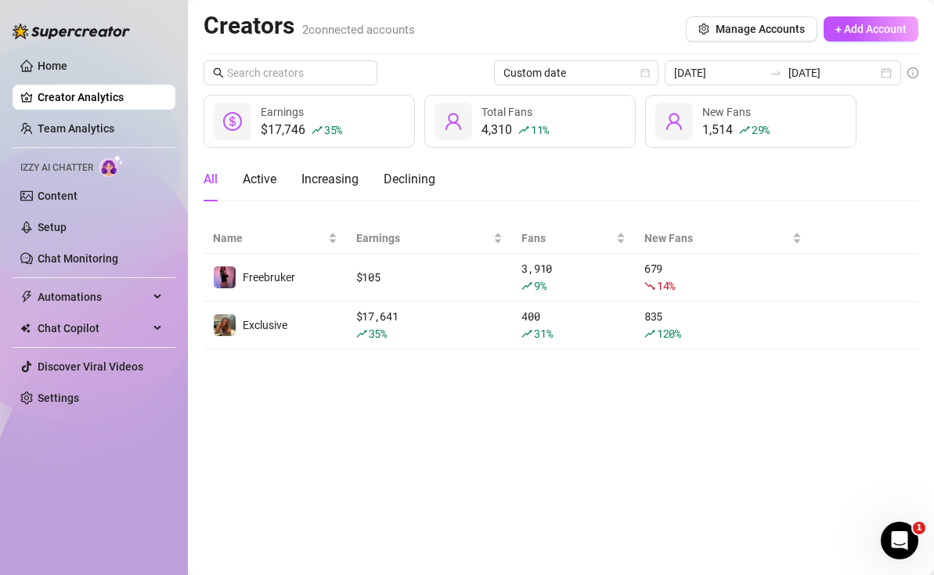
scroll to position [0, 0]
click at [67, 62] on link "Home" at bounding box center [53, 65] width 30 height 13
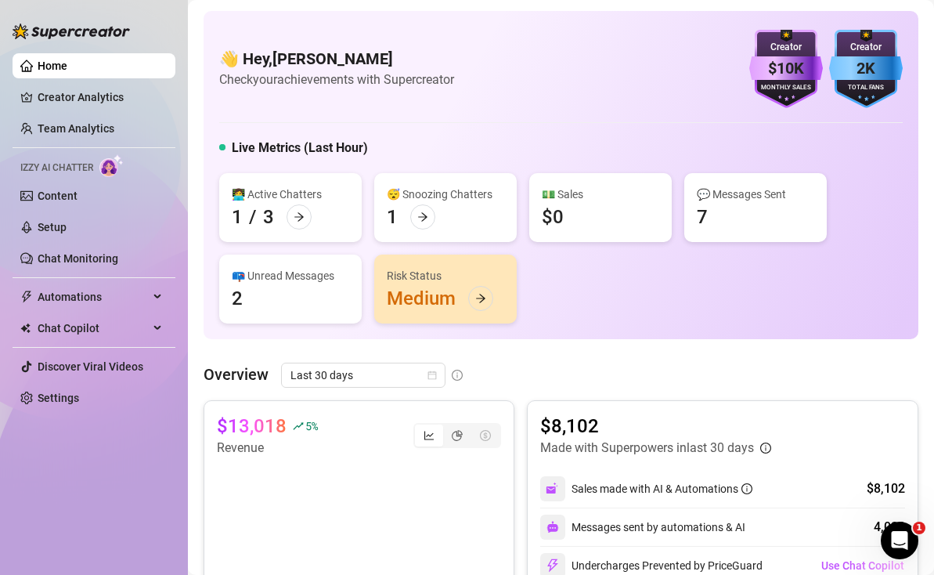
click at [442, 102] on div "👋 Hey, [PERSON_NAME] Check your achievements with Supercreator $10K Creator Mon…" at bounding box center [560, 69] width 683 height 78
click at [103, 125] on link "Team Analytics" at bounding box center [76, 128] width 77 height 13
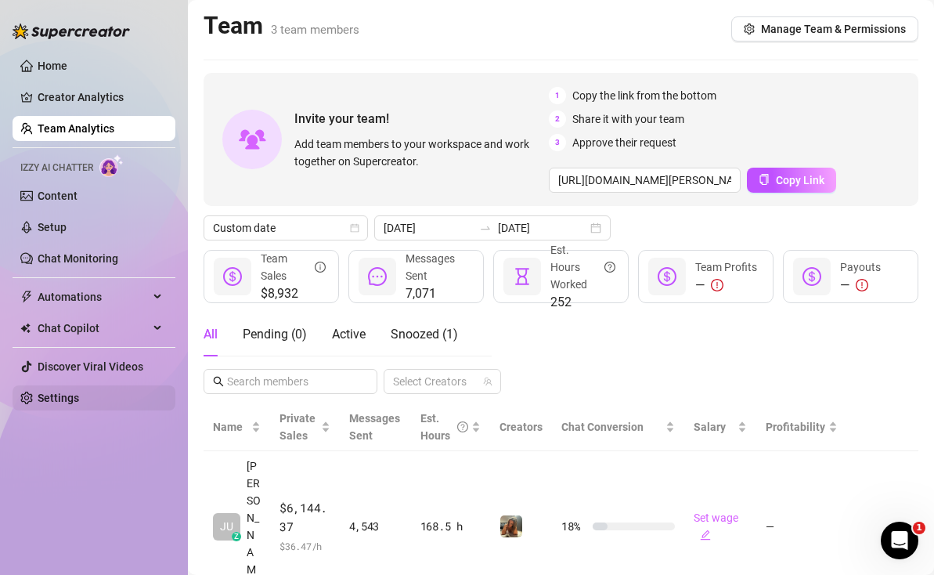
click at [59, 392] on link "Settings" at bounding box center [58, 397] width 41 height 13
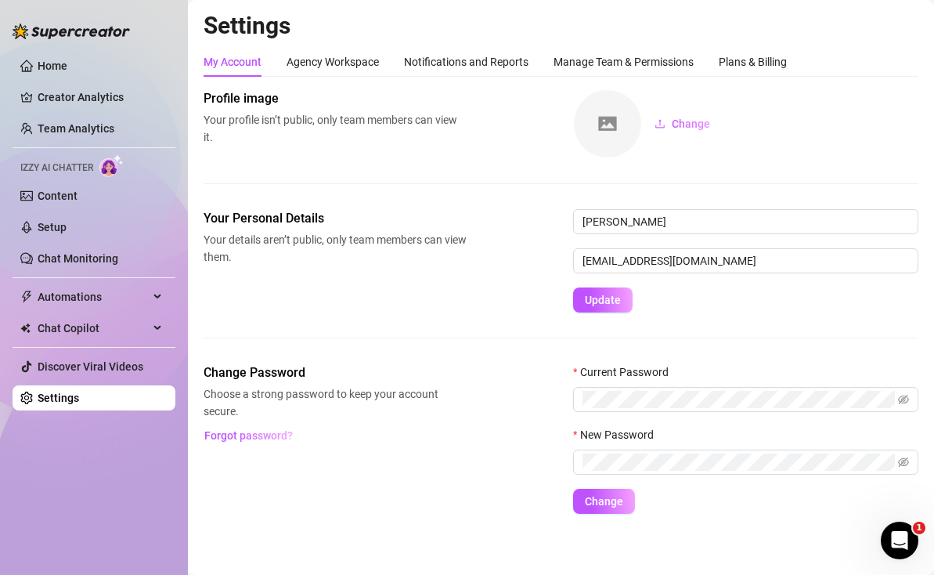
scroll to position [5, 0]
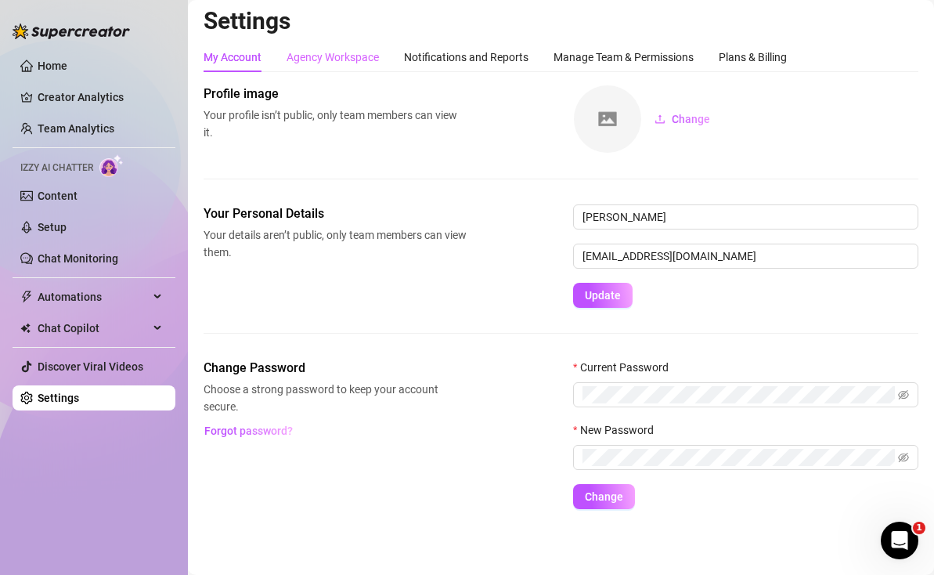
click at [341, 67] on div "Agency Workspace" at bounding box center [333, 57] width 92 height 30
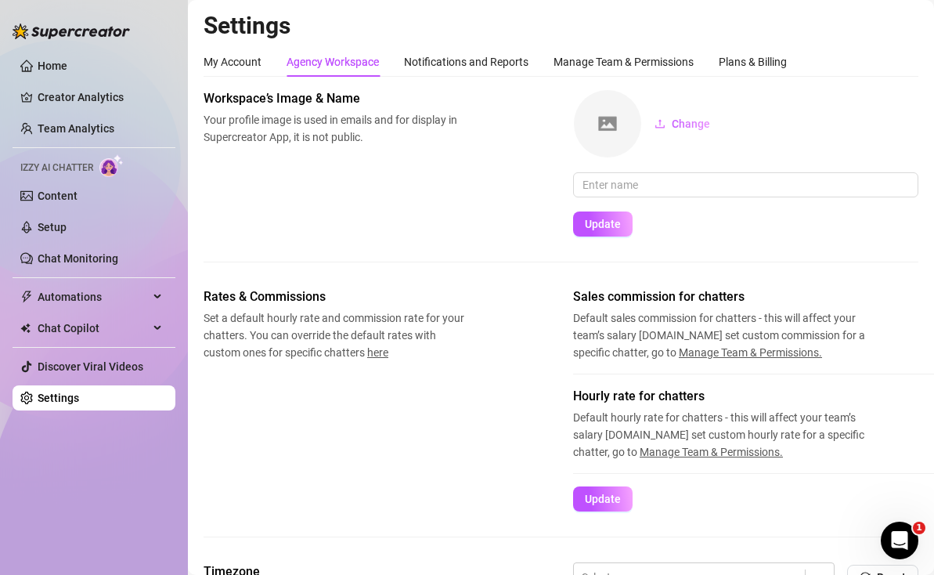
click at [447, 45] on div "Settings My Account Agency Workspace Notifications and Reports Manage Team & Pe…" at bounding box center [561, 504] width 715 height 986
click at [448, 63] on div "Notifications and Reports" at bounding box center [466, 61] width 124 height 17
